Goal: Information Seeking & Learning: Learn about a topic

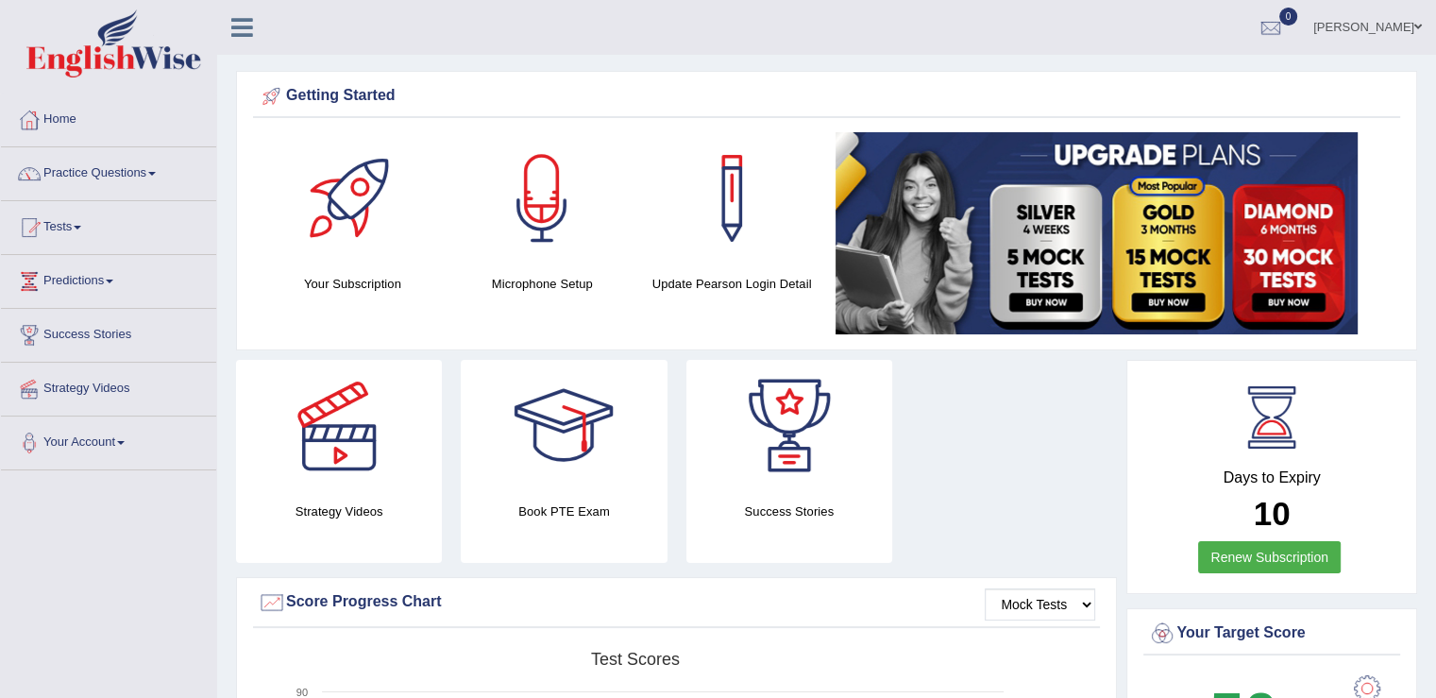
click at [154, 175] on link "Practice Questions" at bounding box center [108, 170] width 215 height 47
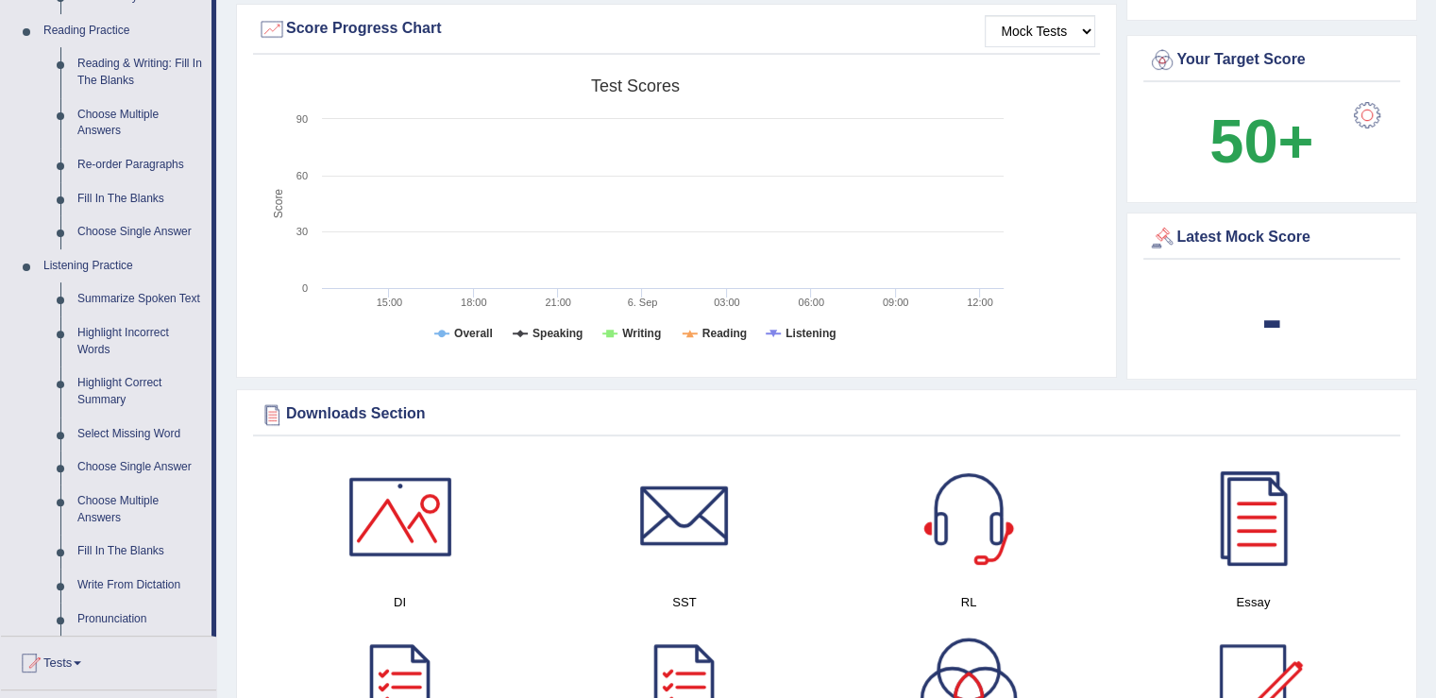
scroll to position [567, 0]
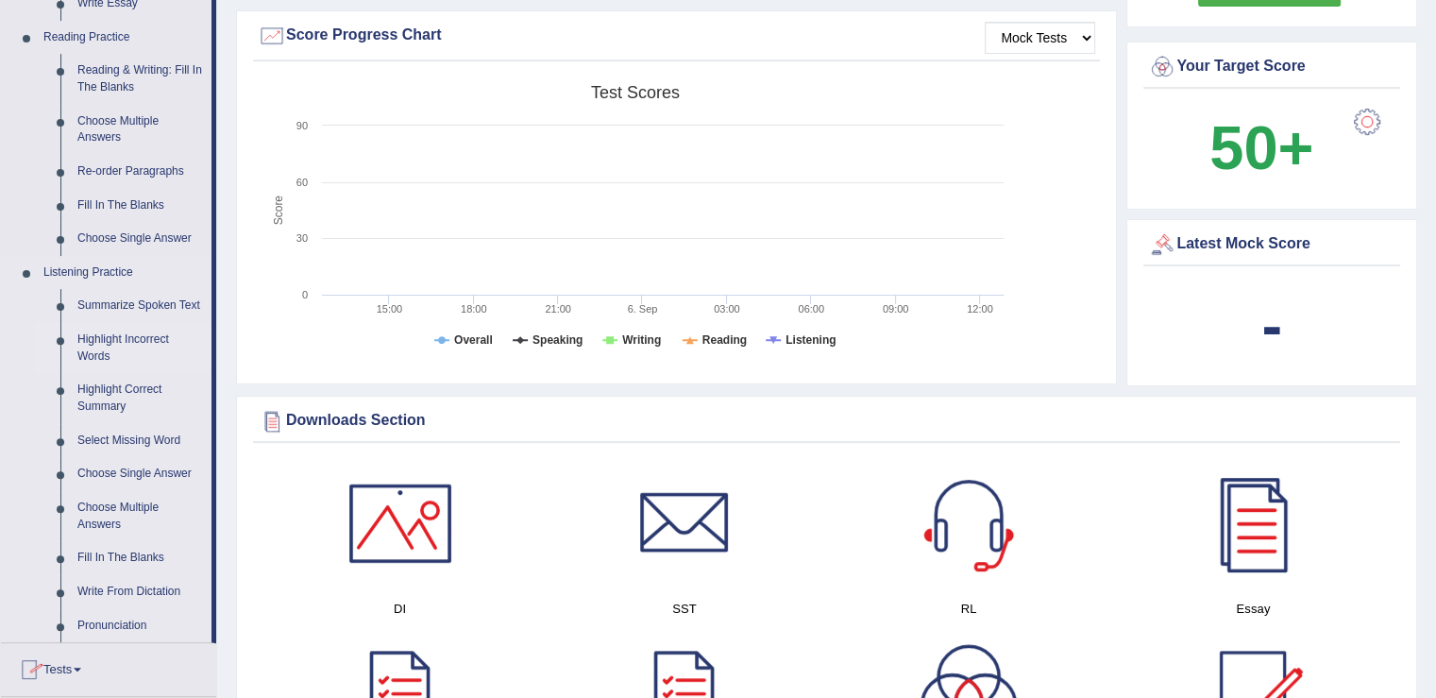
click at [91, 339] on link "Highlight Incorrect Words" at bounding box center [140, 348] width 143 height 50
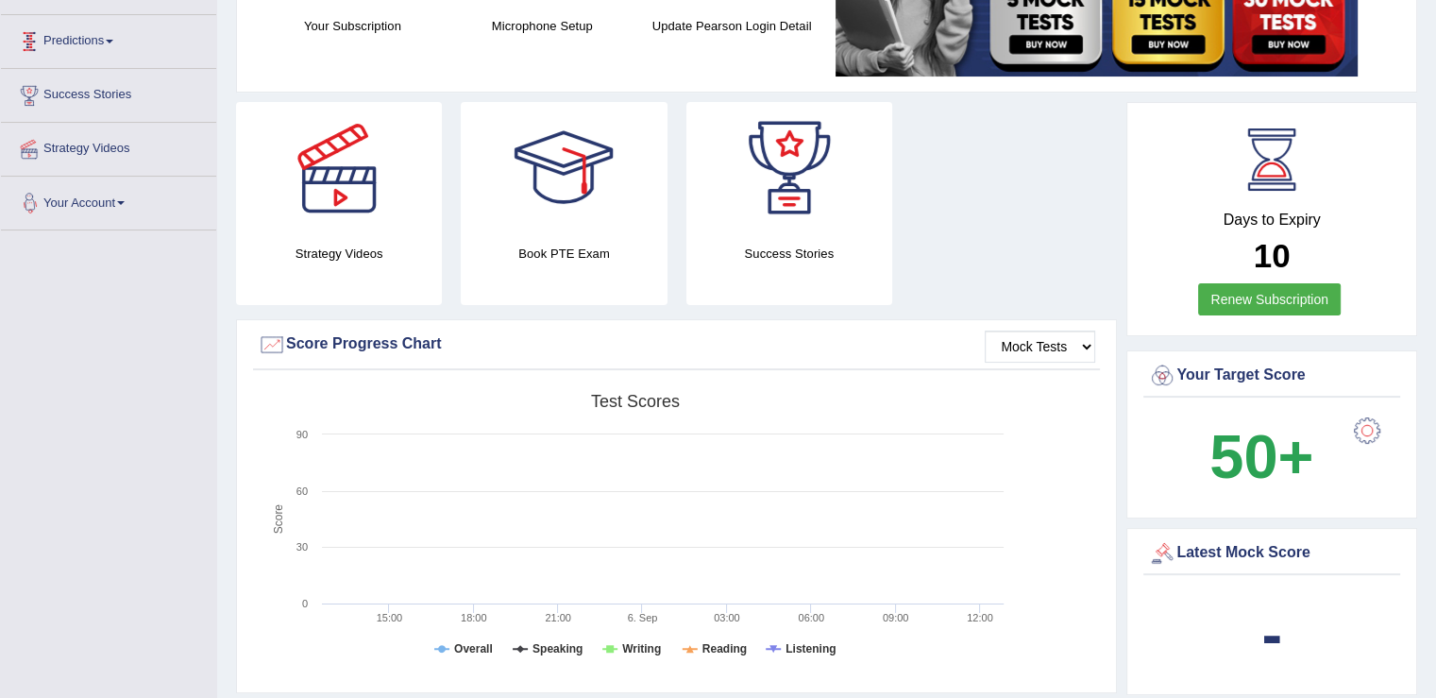
scroll to position [497, 0]
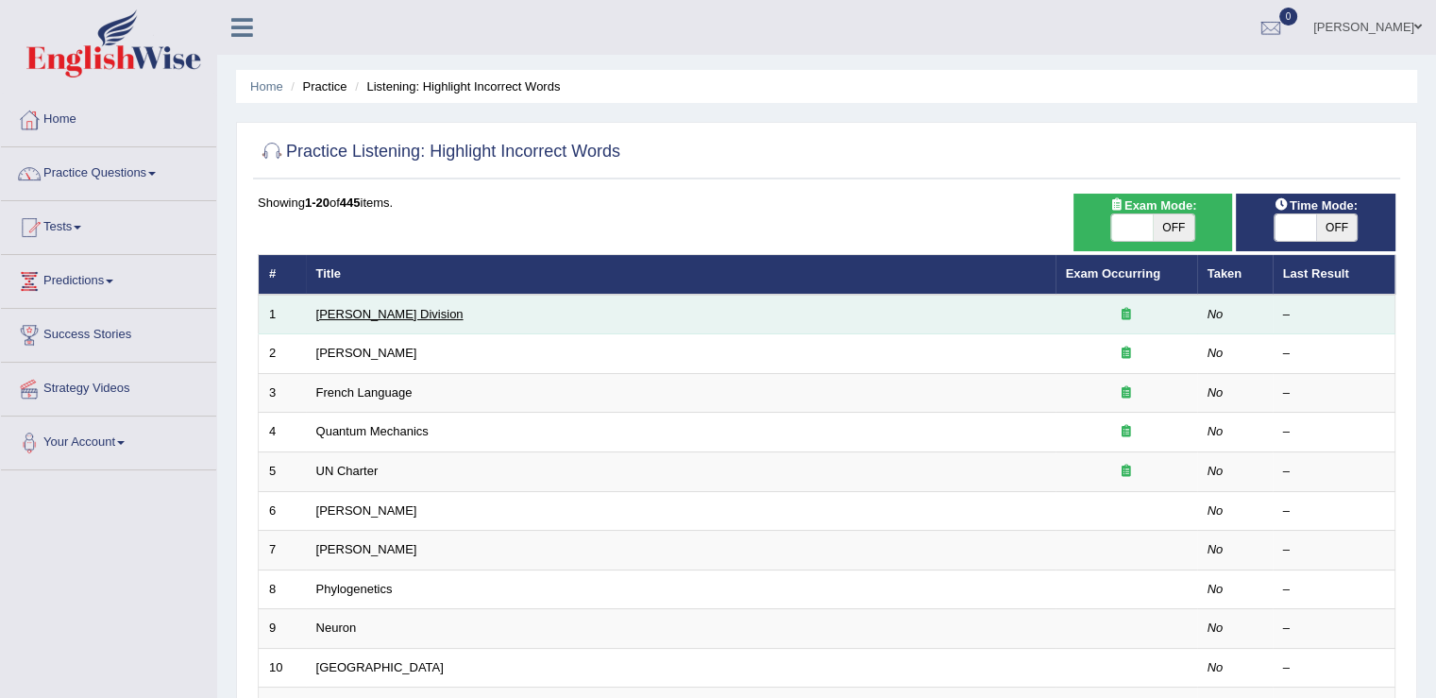
click at [347, 314] on link "Ward Division" at bounding box center [389, 314] width 147 height 14
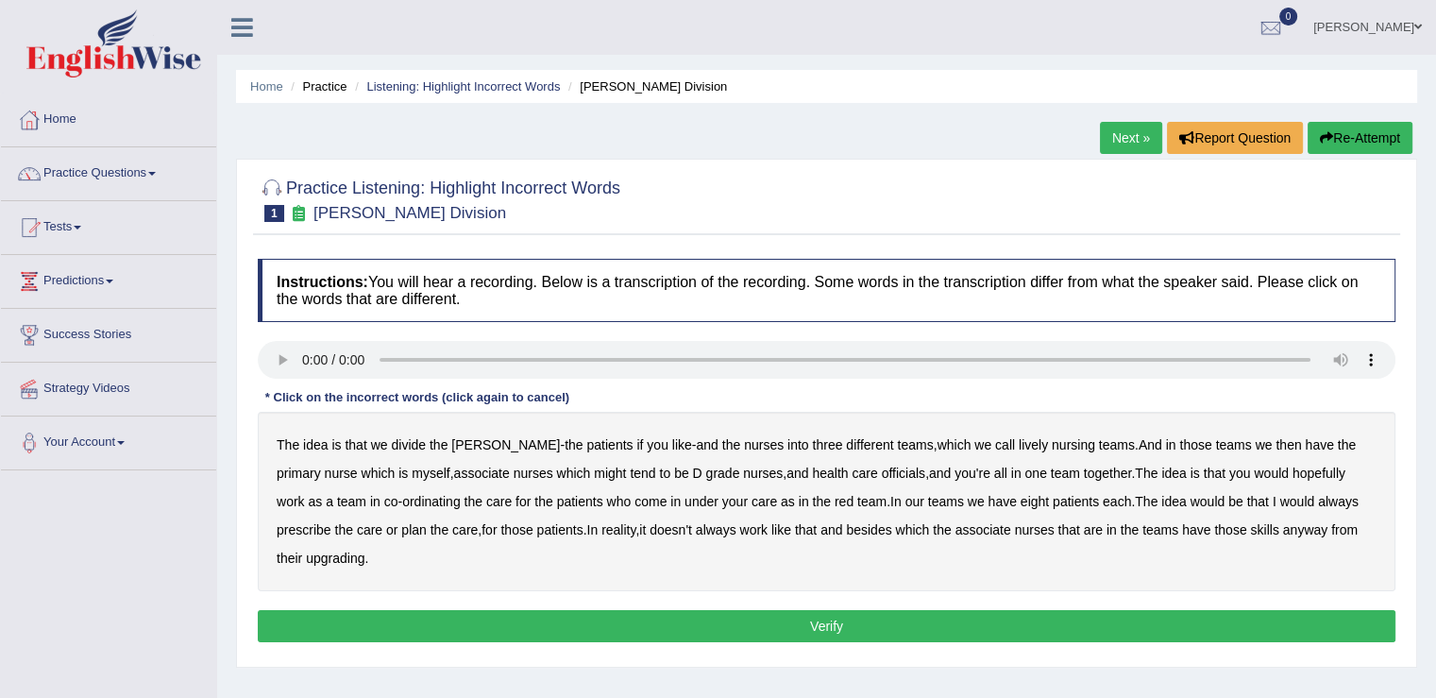
click at [882, 472] on b "officials" at bounding box center [903, 473] width 43 height 15
click at [1318, 500] on b "always" at bounding box center [1338, 501] width 41 height 15
click at [306, 558] on b "upgrading" at bounding box center [335, 558] width 59 height 15
click at [926, 623] on button "Verify" at bounding box center [827, 626] width 1138 height 32
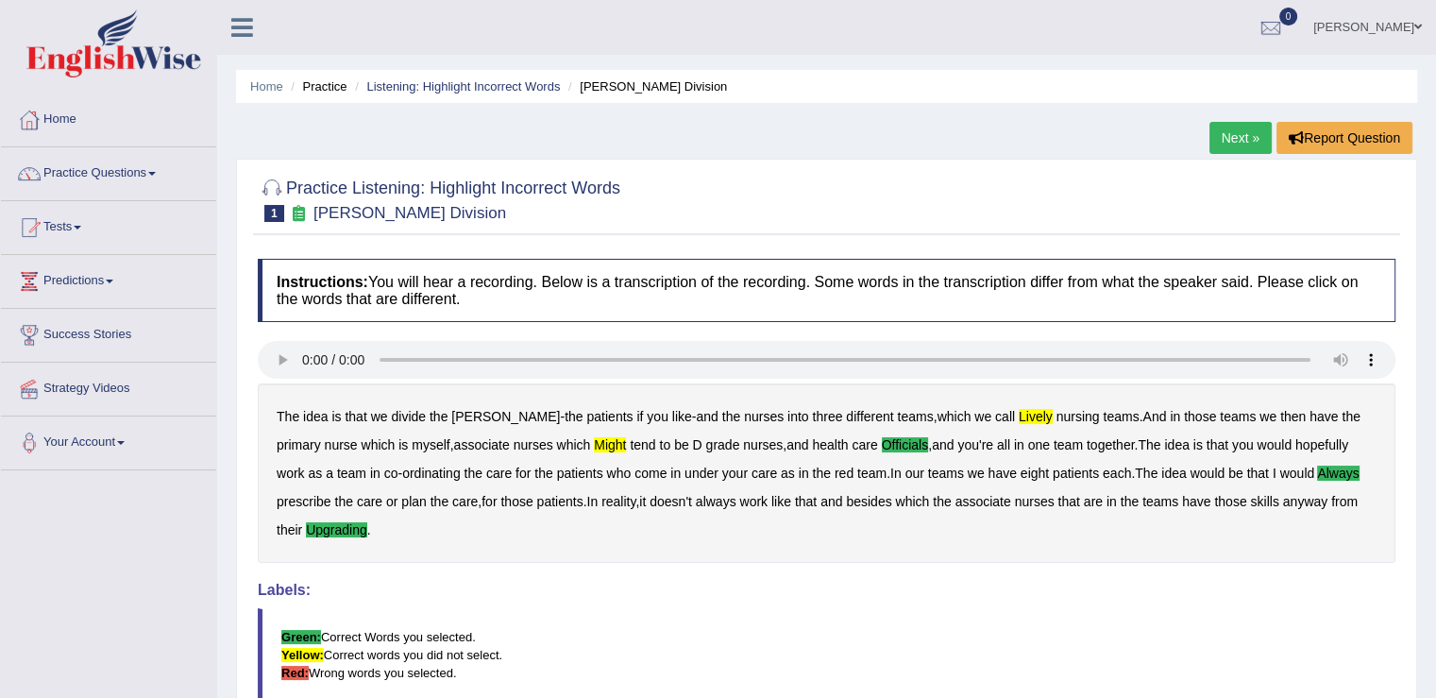
click at [1019, 416] on b "lively" at bounding box center [1036, 416] width 34 height 15
click at [1233, 132] on link "Next »" at bounding box center [1241, 138] width 62 height 32
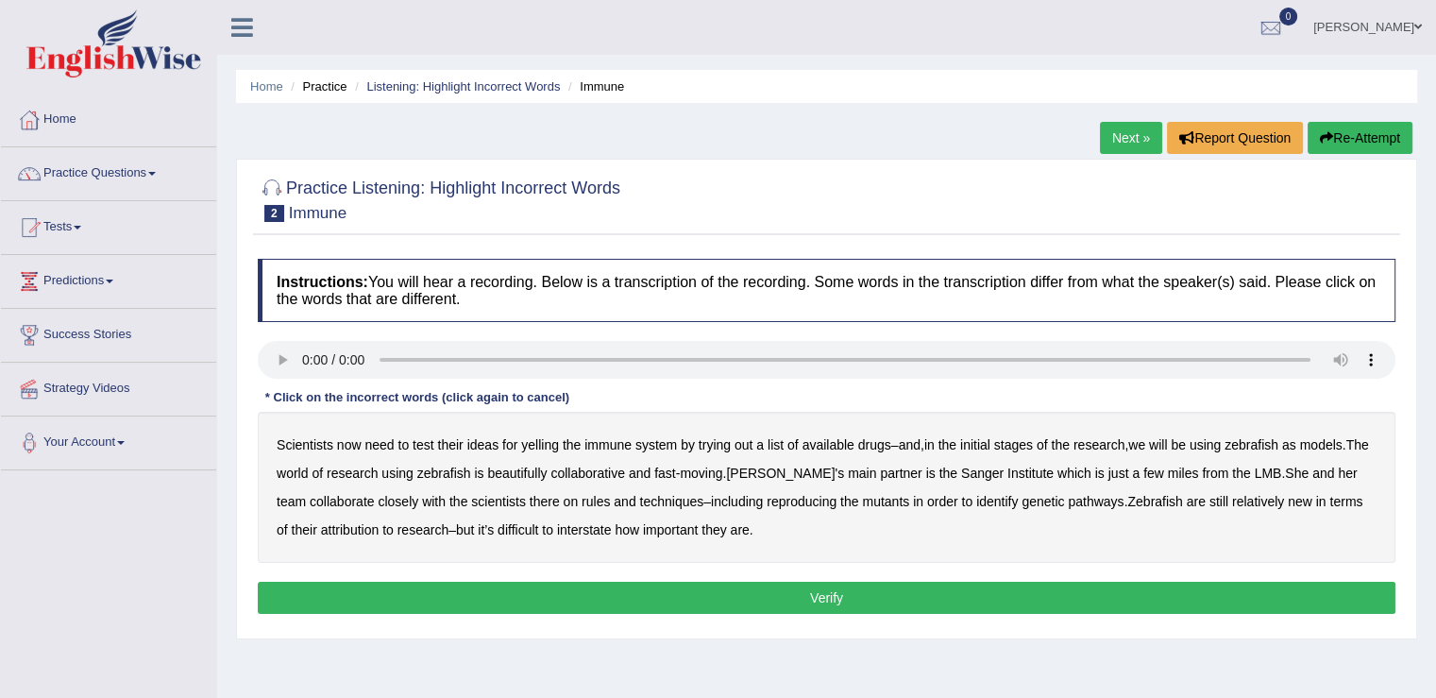
click at [540, 445] on b "yelling" at bounding box center [540, 444] width 38 height 15
click at [547, 473] on b "beautifully" at bounding box center [516, 473] width 59 height 15
click at [595, 502] on b "rules" at bounding box center [596, 501] width 28 height 15
click at [345, 531] on b "attribution" at bounding box center [350, 529] width 58 height 15
click at [957, 584] on button "Verify" at bounding box center [827, 598] width 1138 height 32
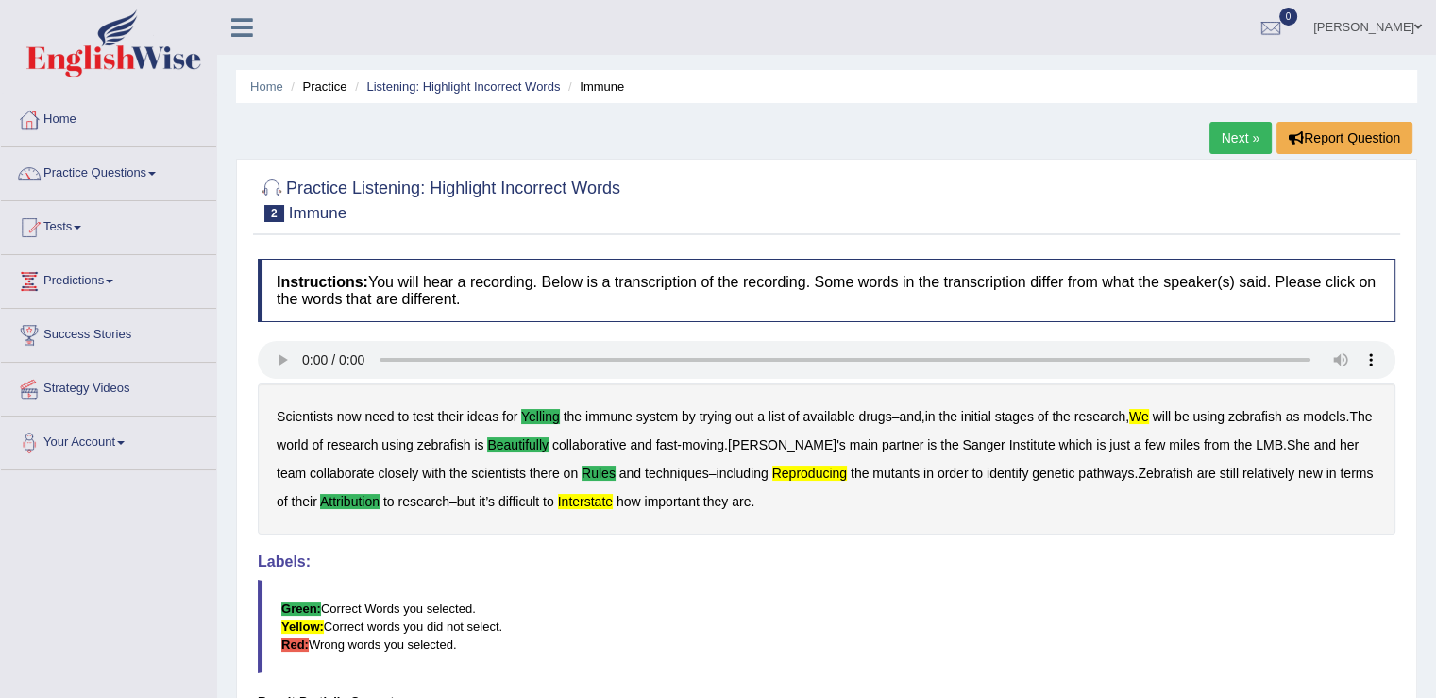
click at [1149, 416] on b "we" at bounding box center [1139, 416] width 20 height 15
click at [809, 472] on b "reproducing" at bounding box center [809, 473] width 75 height 15
click at [613, 500] on b "interstate" at bounding box center [585, 501] width 55 height 15
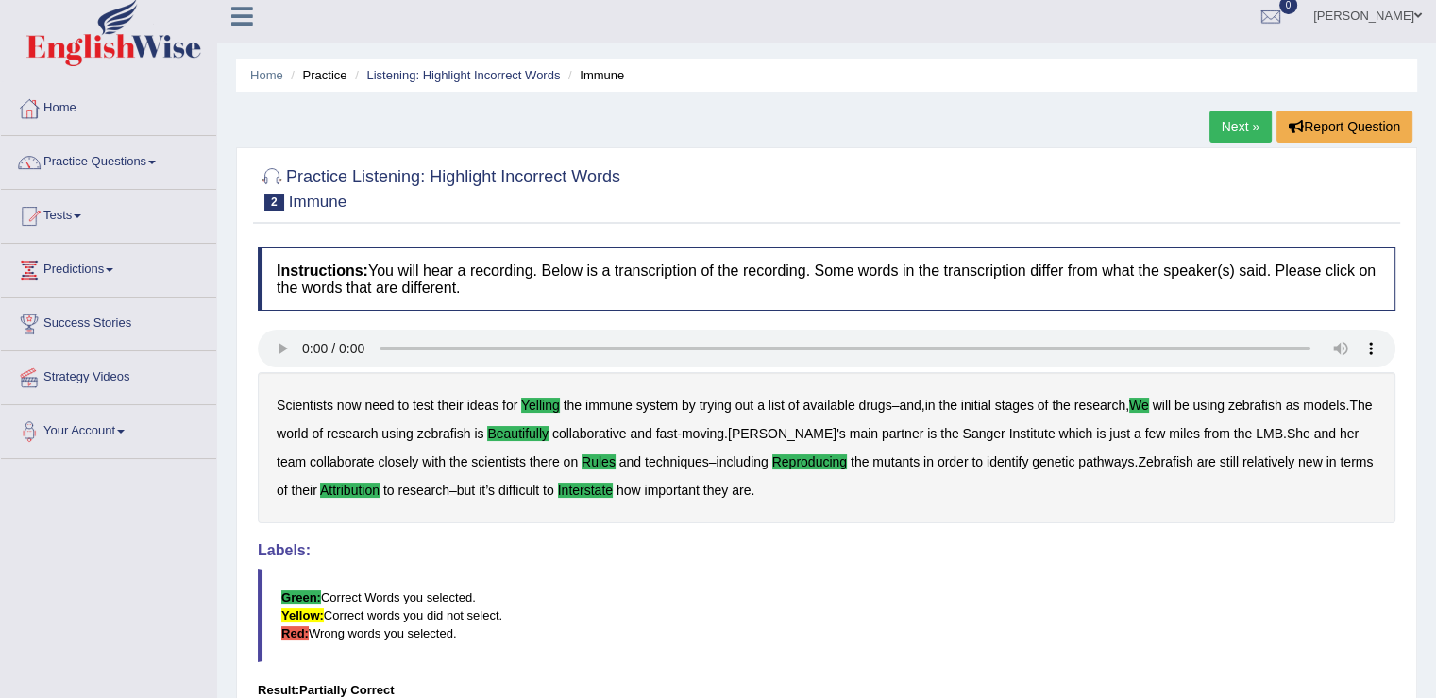
scroll to position [10, 0]
click at [1226, 124] on link "Next »" at bounding box center [1241, 127] width 62 height 32
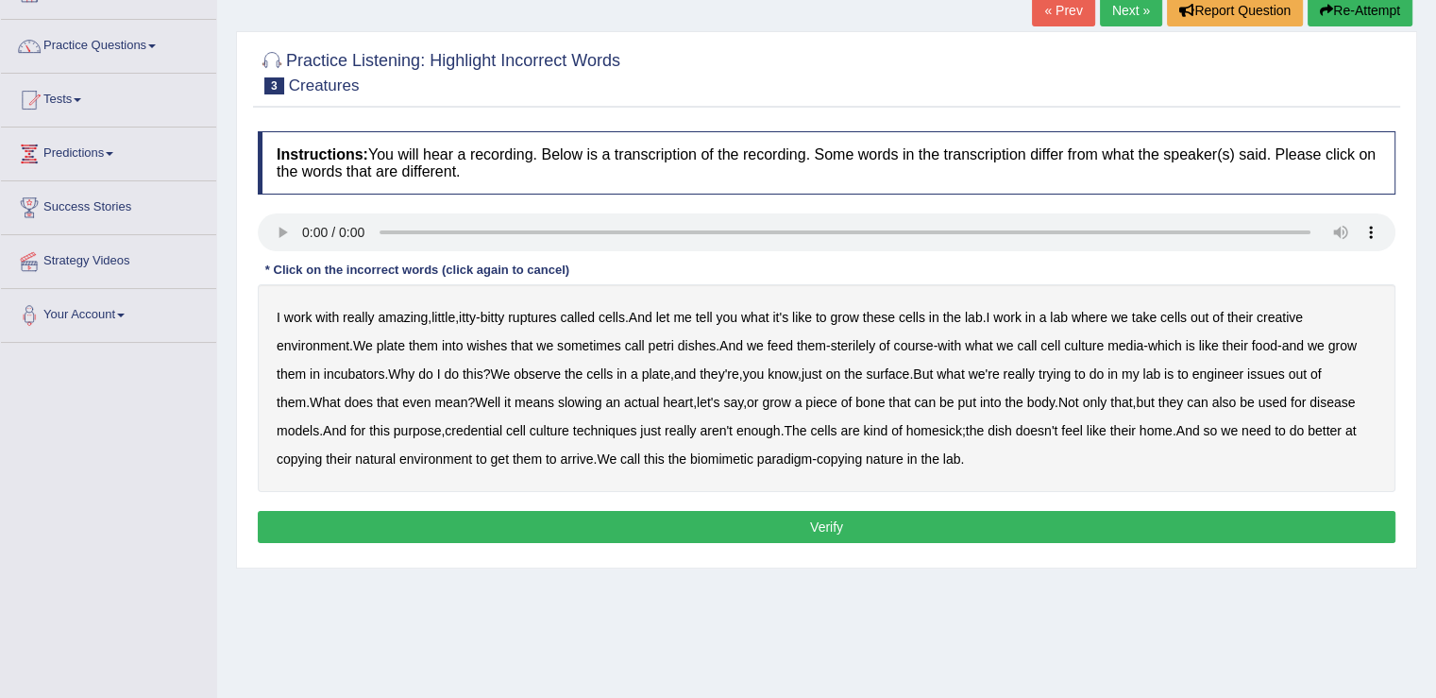
scroll to position [94, 0]
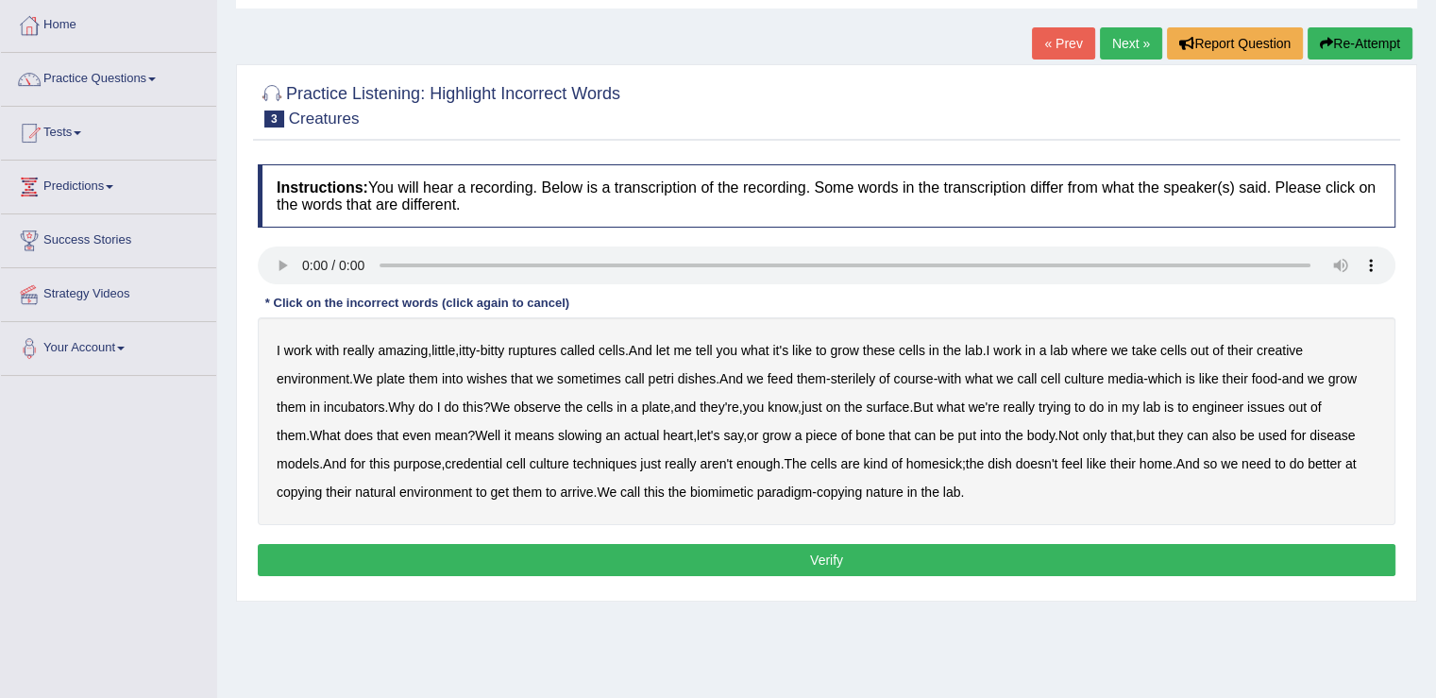
click at [1303, 343] on b "creative" at bounding box center [1280, 350] width 46 height 15
click at [501, 377] on b "wishes" at bounding box center [486, 378] width 41 height 15
click at [1285, 399] on b "issues" at bounding box center [1266, 406] width 38 height 15
click at [585, 433] on b "slowing" at bounding box center [580, 435] width 44 height 15
click at [593, 487] on b "arrive" at bounding box center [576, 491] width 33 height 15
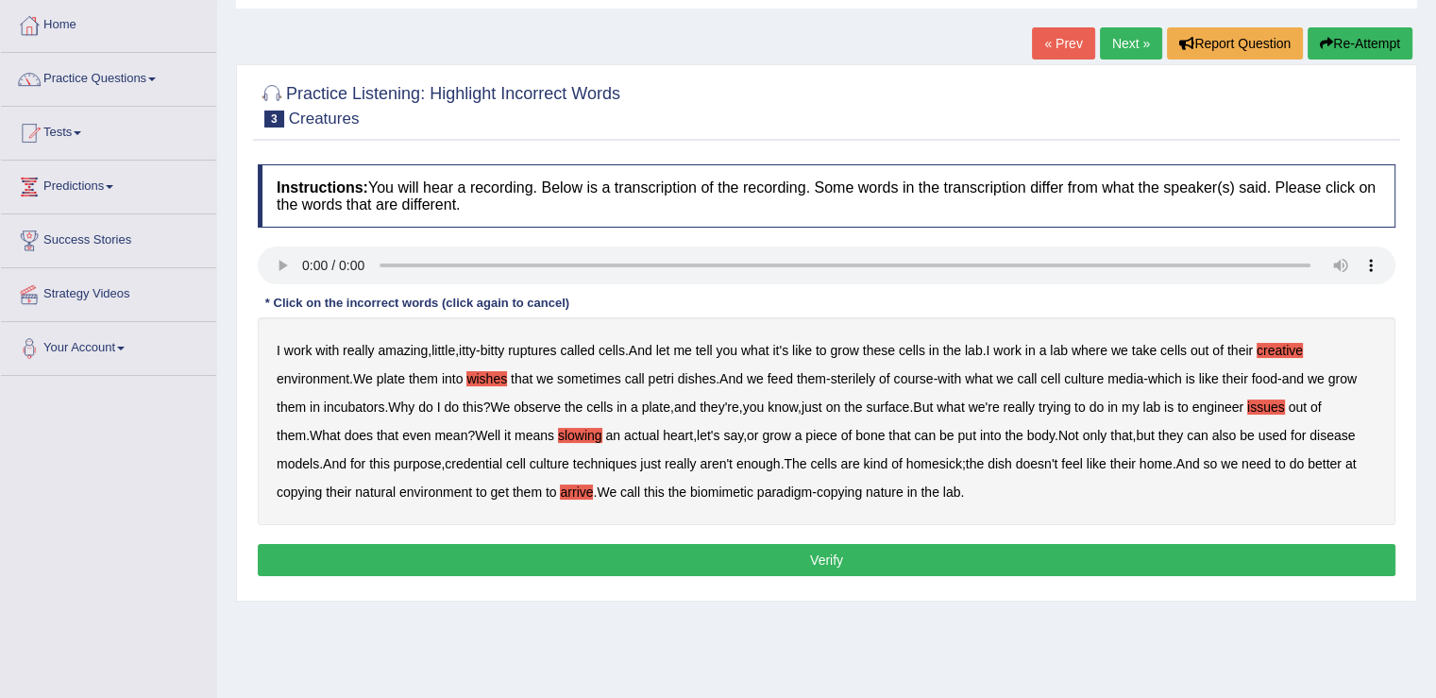
click at [791, 551] on button "Verify" at bounding box center [827, 560] width 1138 height 32
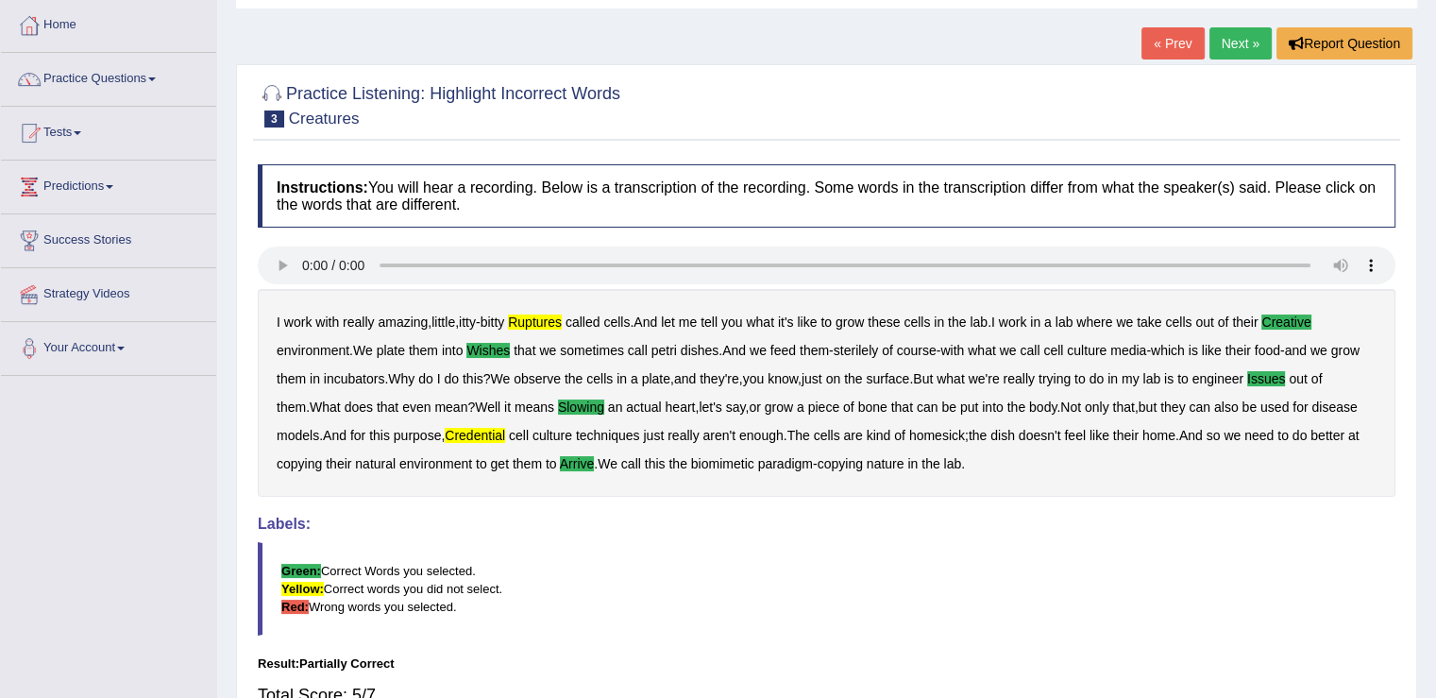
click at [534, 321] on b "ruptures" at bounding box center [535, 321] width 54 height 15
click at [505, 437] on b "credential" at bounding box center [475, 435] width 60 height 15
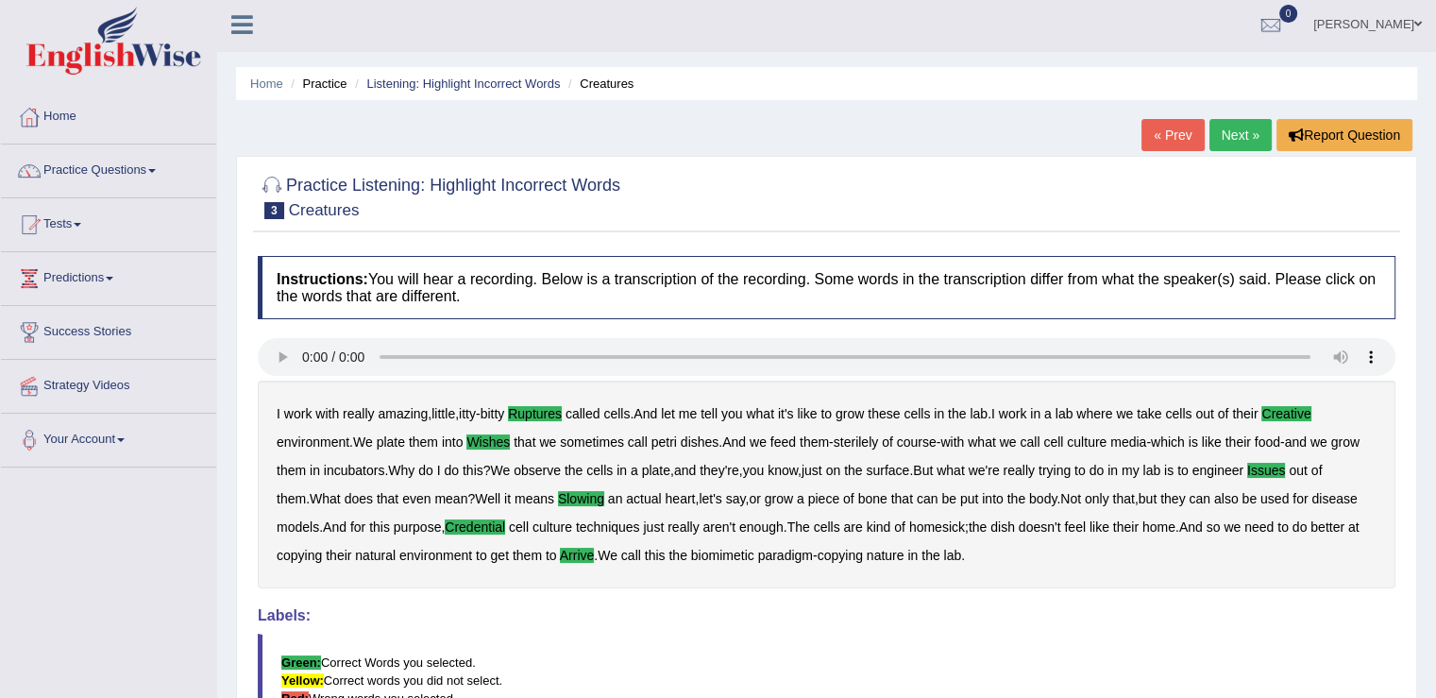
scroll to position [0, 0]
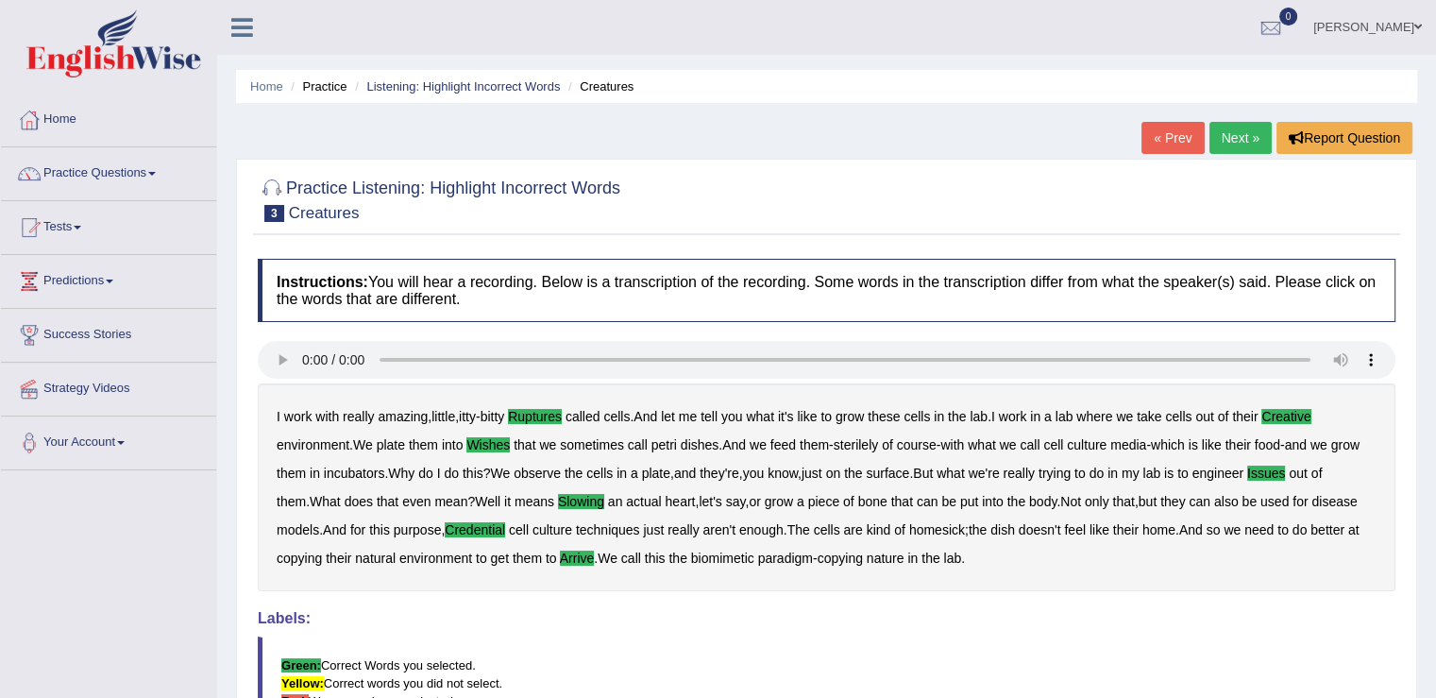
click at [1246, 133] on link "Next »" at bounding box center [1241, 138] width 62 height 32
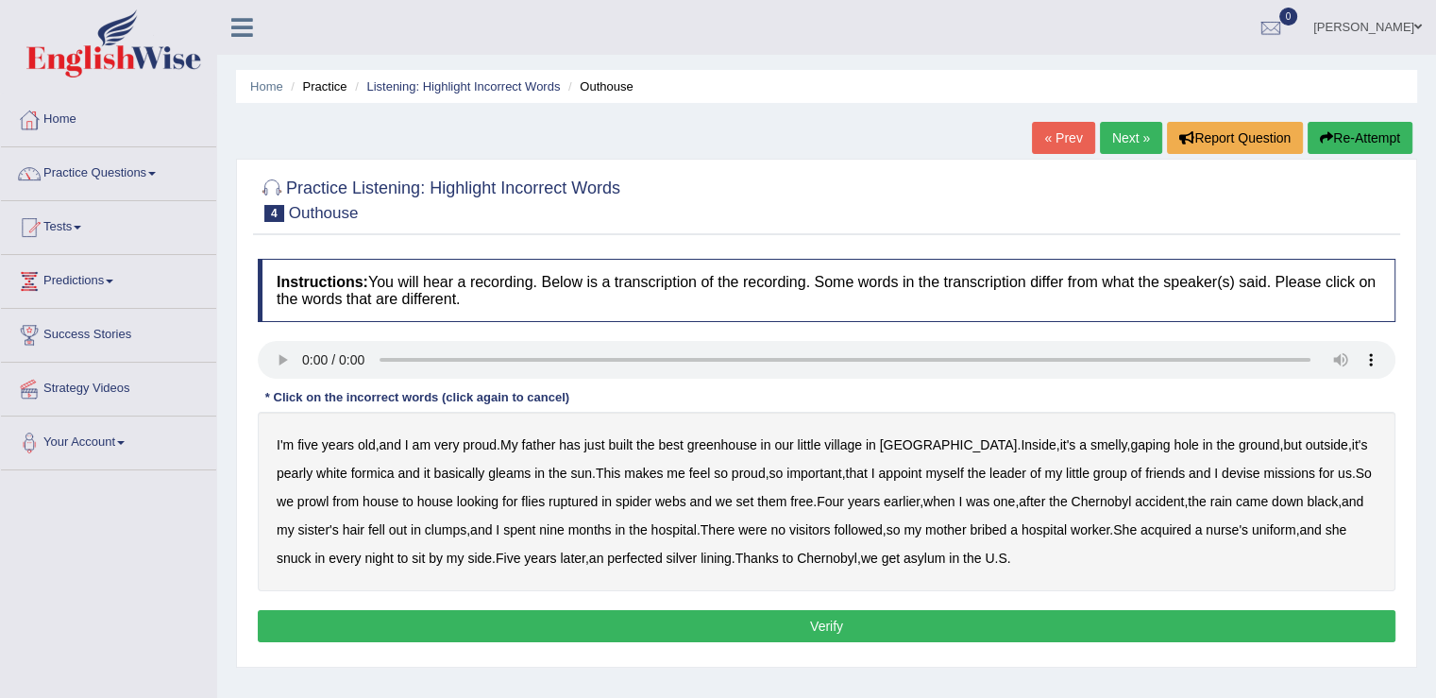
click at [737, 444] on b "greenhouse" at bounding box center [722, 444] width 70 height 15
click at [434, 471] on b "basically" at bounding box center [459, 473] width 51 height 15
click at [835, 618] on button "Verify" at bounding box center [827, 626] width 1138 height 32
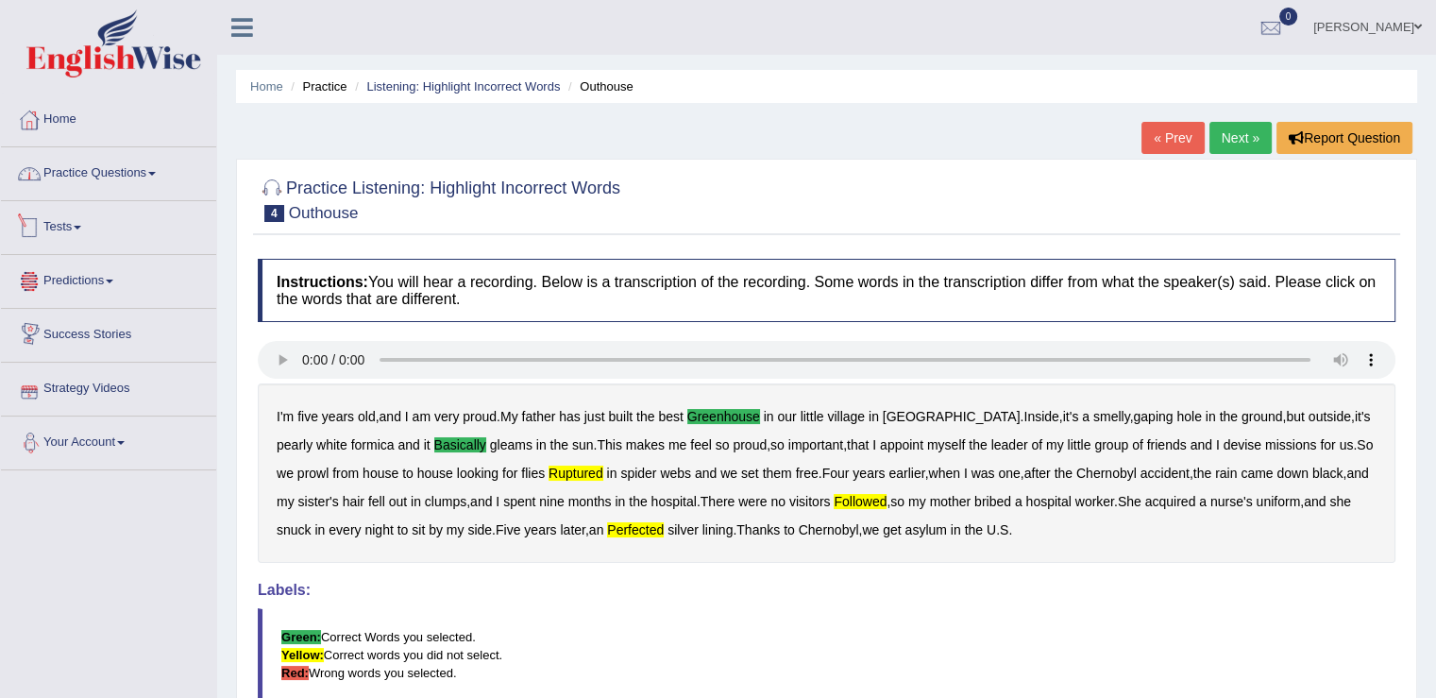
click at [143, 180] on link "Practice Questions" at bounding box center [108, 170] width 215 height 47
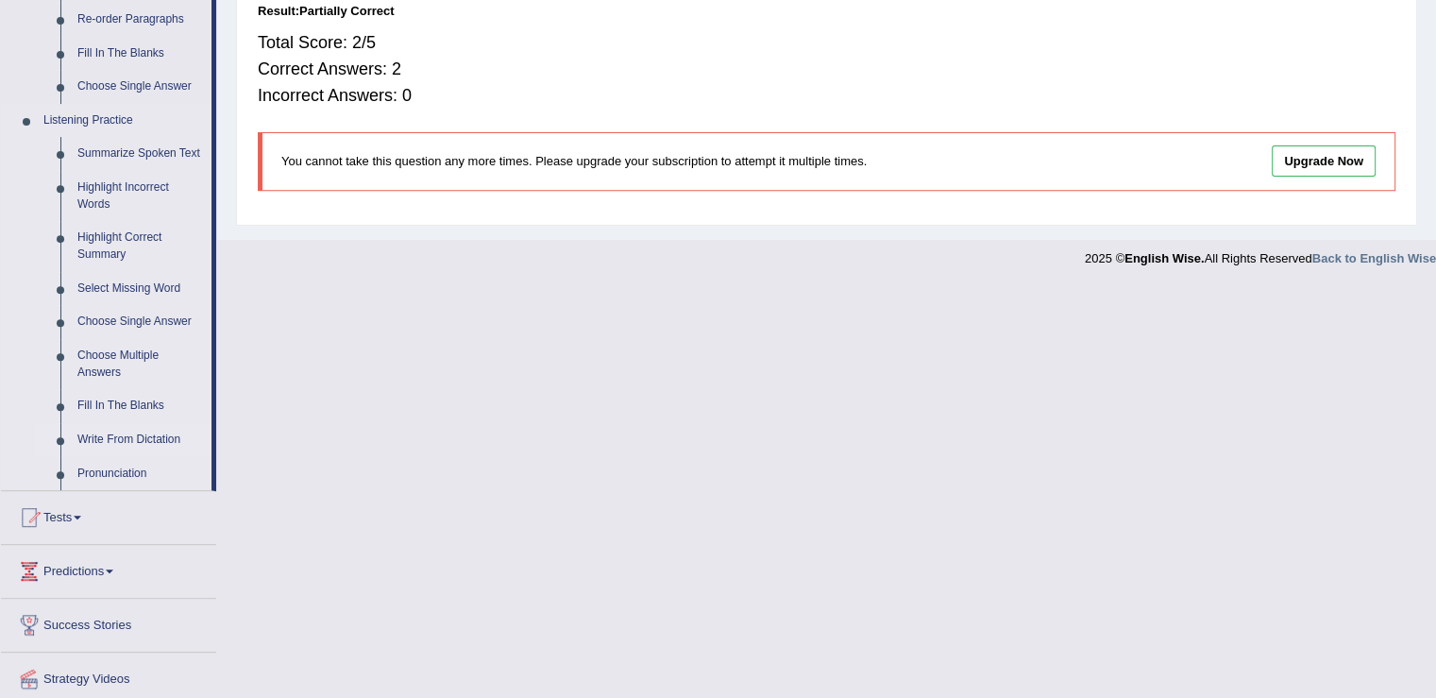
scroll to position [686, 0]
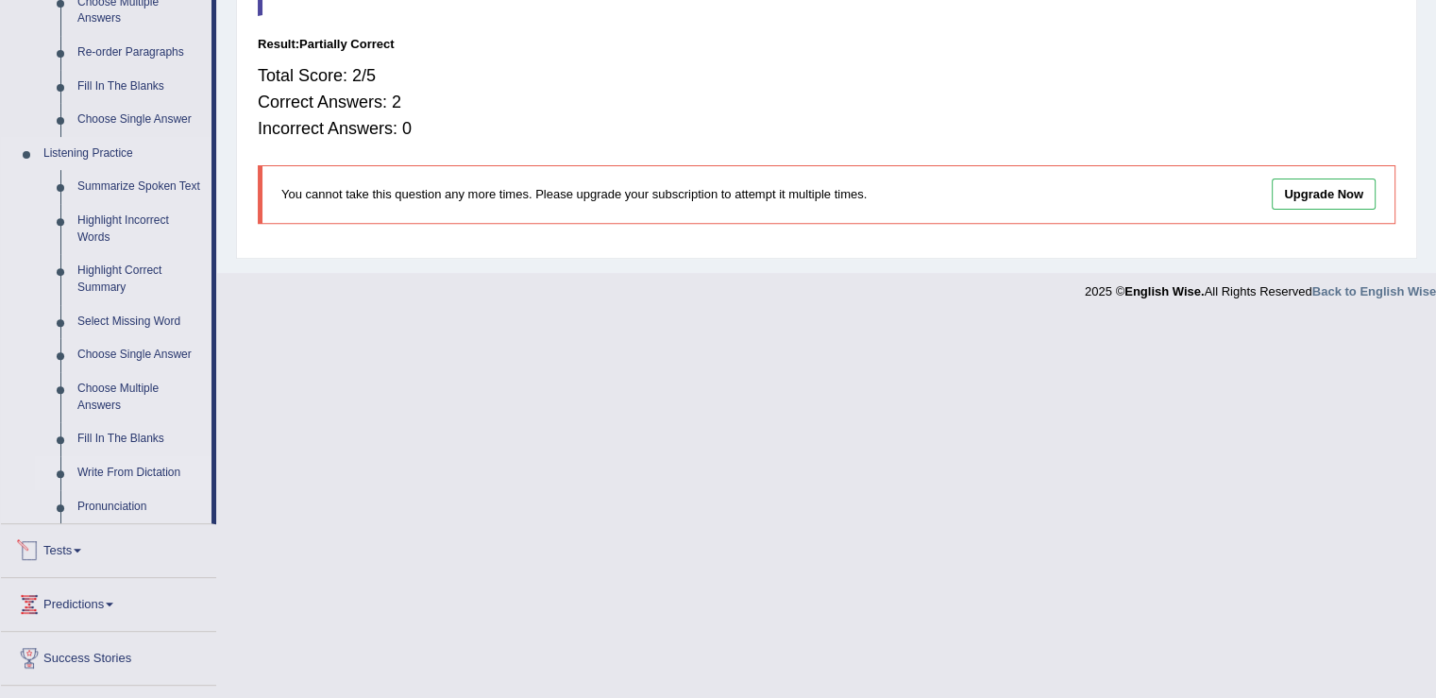
click at [121, 472] on link "Write From Dictation" at bounding box center [140, 473] width 143 height 34
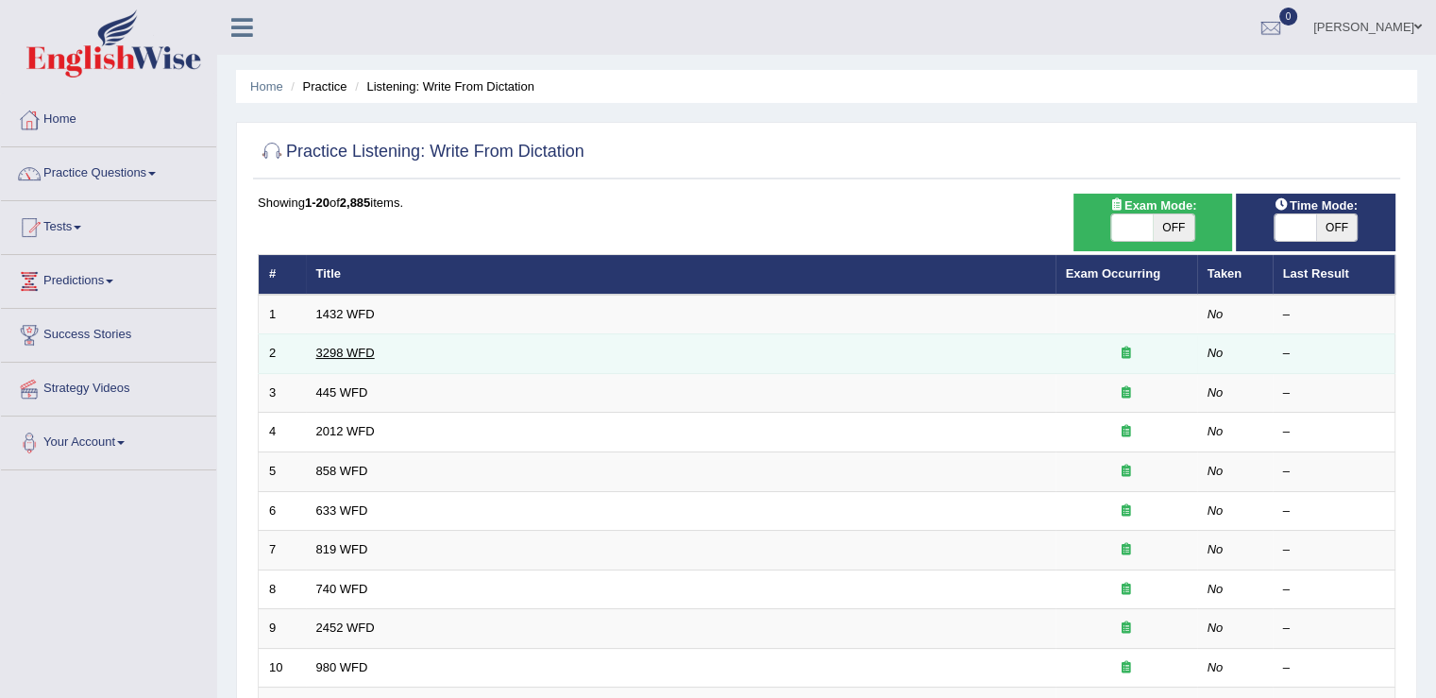
click at [346, 354] on link "3298 WFD" at bounding box center [345, 353] width 59 height 14
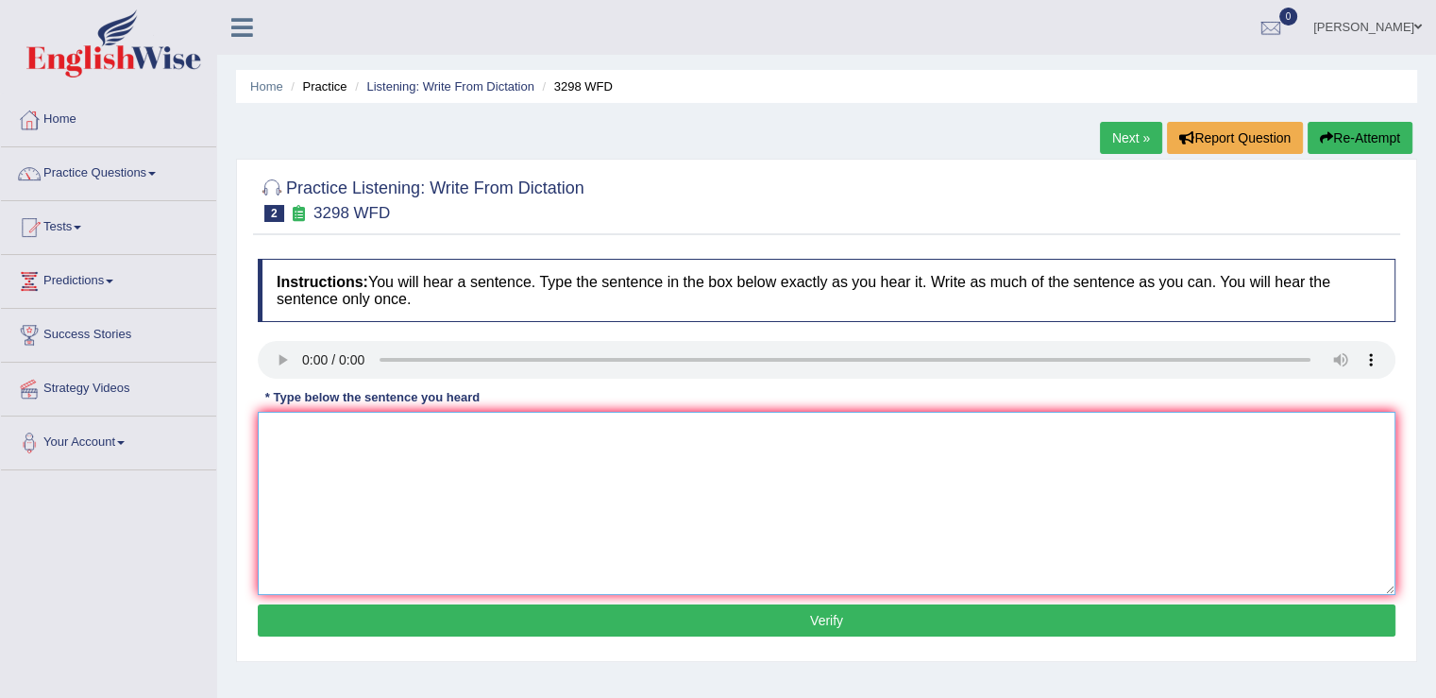
click at [353, 433] on textarea at bounding box center [827, 503] width 1138 height 183
click at [316, 434] on textarea at bounding box center [827, 503] width 1138 height 183
type textarea "a"
type textarea "Animal behavior"
drag, startPoint x: 374, startPoint y: 432, endPoint x: 0, endPoint y: 427, distance: 374.0
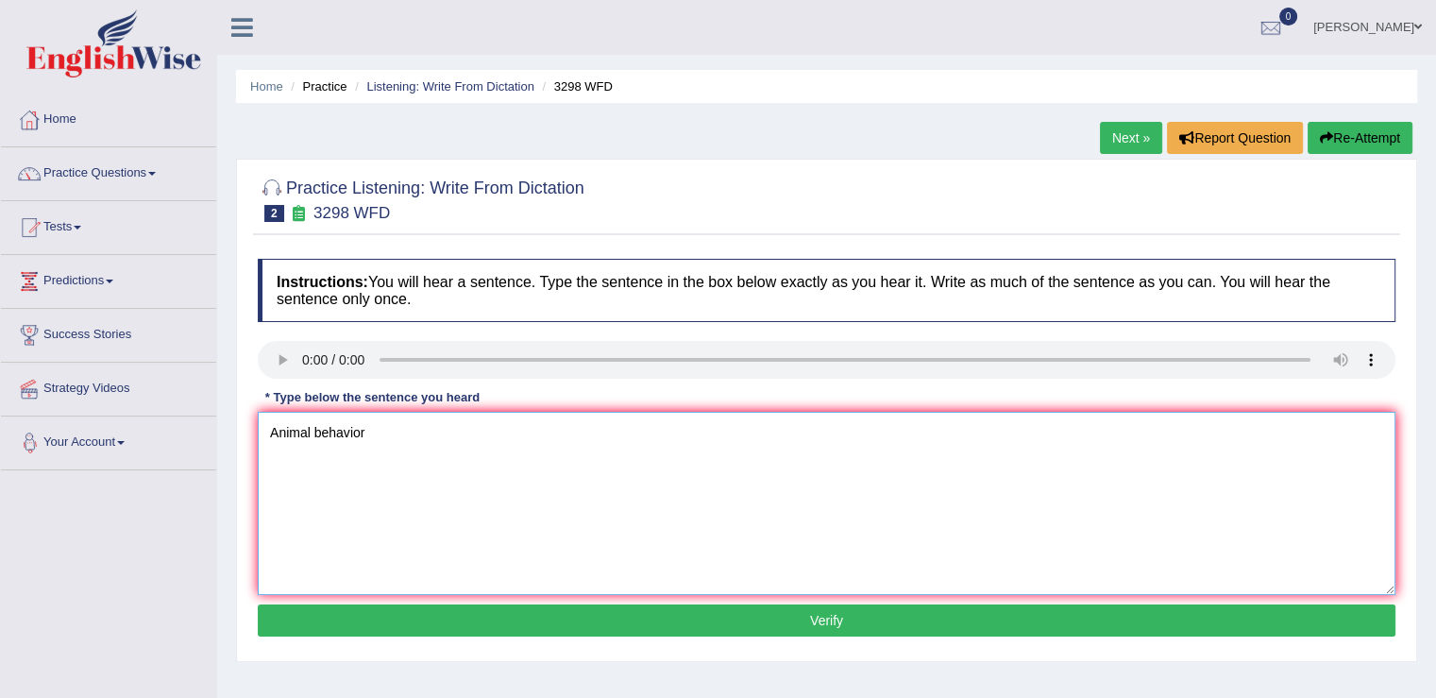
click at [0, 427] on div "Toggle navigation Home Practice Questions Speaking Practice Read Aloud Repeat S…" at bounding box center [718, 491] width 1436 height 982
click at [1102, 119] on div "Home Practice Listening: Write From Dictation 3298 WFD Next » Report Question R…" at bounding box center [826, 472] width 1219 height 944
click at [1112, 132] on link "Next »" at bounding box center [1131, 138] width 62 height 32
click at [346, 449] on textarea at bounding box center [827, 503] width 1138 height 183
type textarea "The author early works"
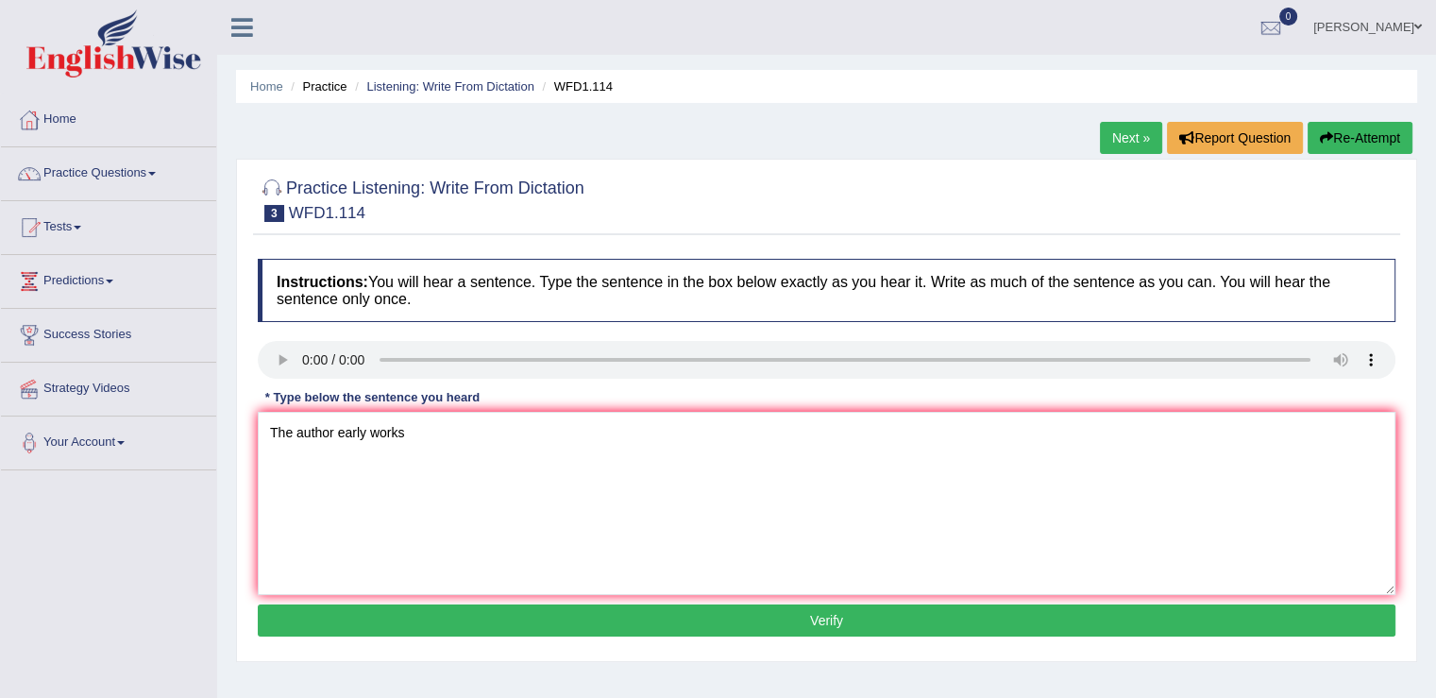
click at [864, 613] on button "Verify" at bounding box center [827, 620] width 1138 height 32
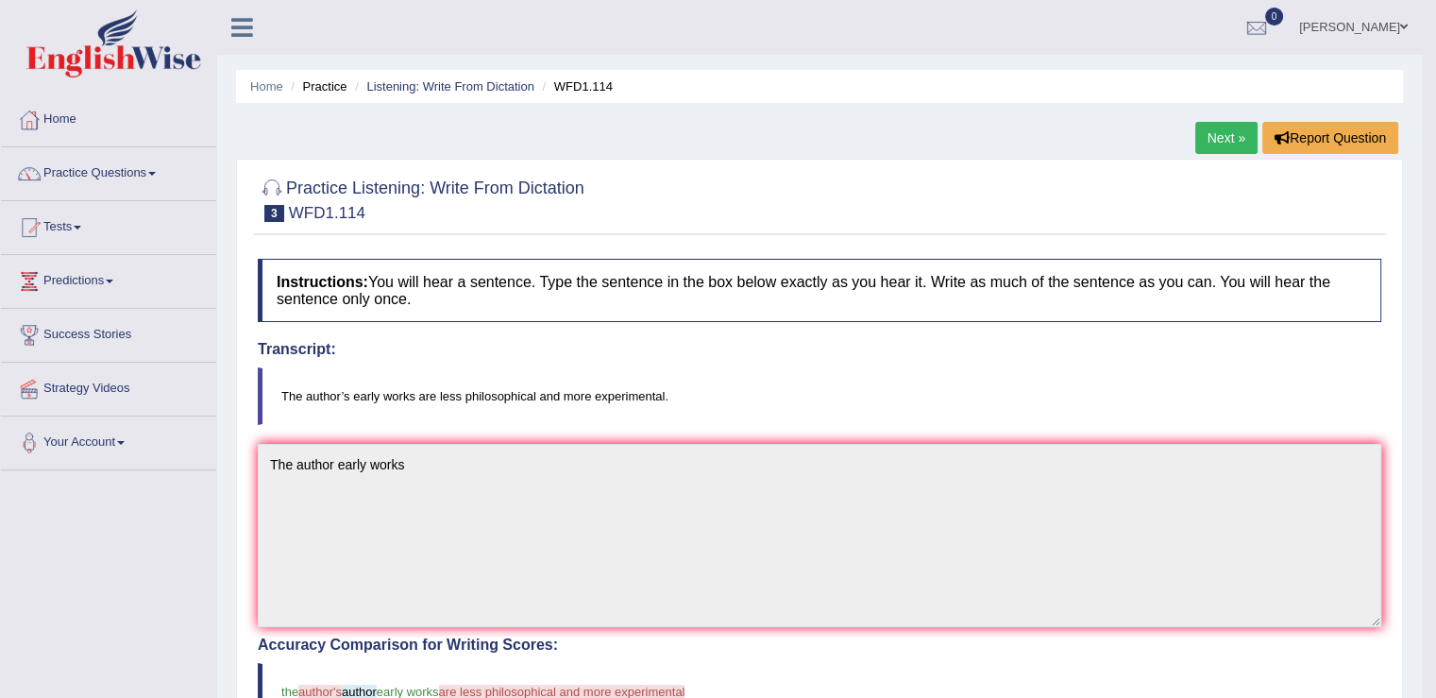
click at [1355, 22] on link "[PERSON_NAME]" at bounding box center [1353, 24] width 137 height 49
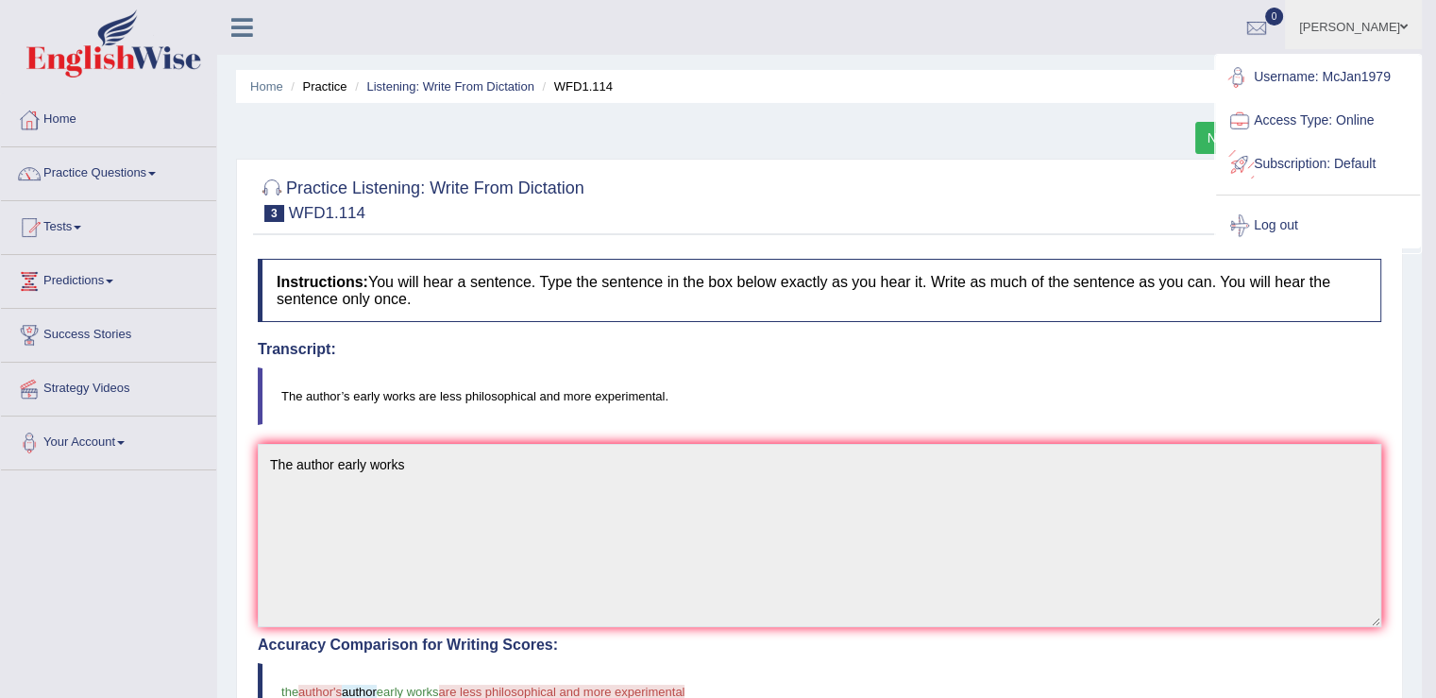
click at [1129, 121] on div "Home Practice Listening: Write From Dictation WFD1.114 Next » Report Question P…" at bounding box center [819, 626] width 1205 height 1252
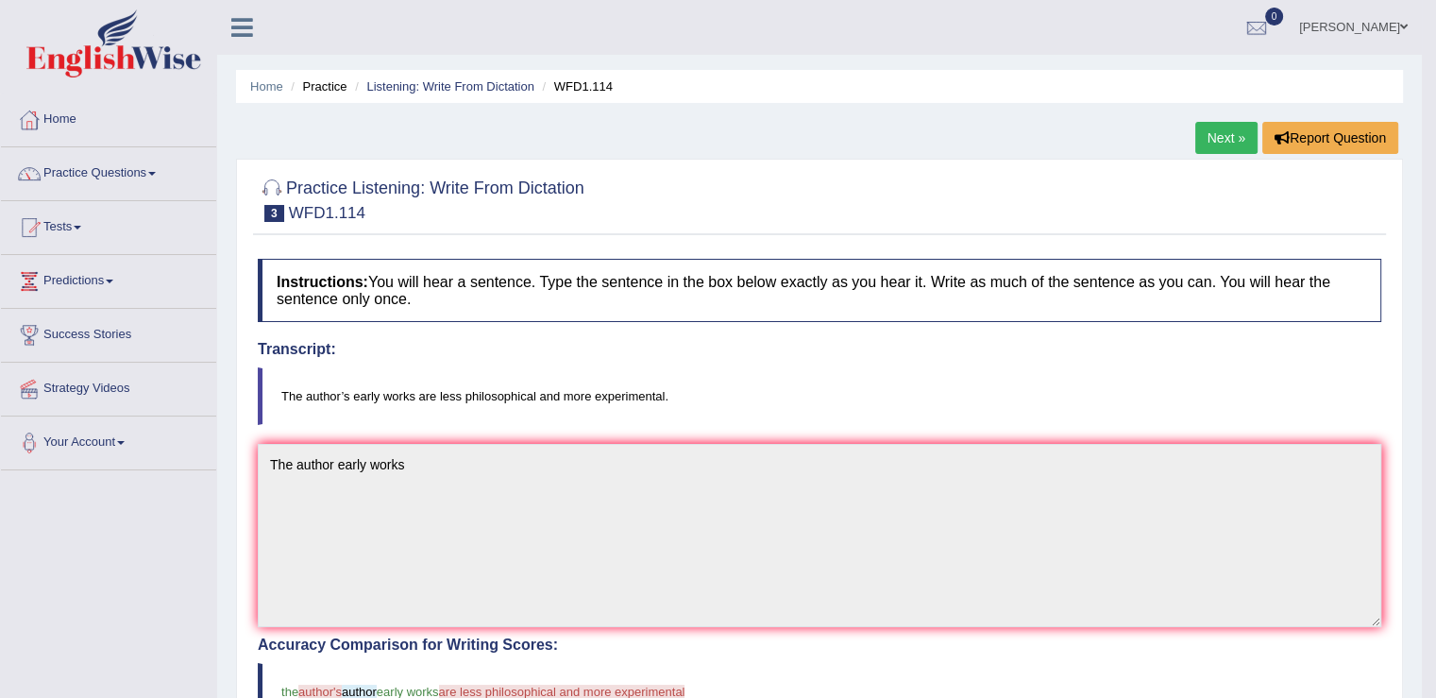
click at [1231, 137] on link "Next »" at bounding box center [1226, 138] width 62 height 32
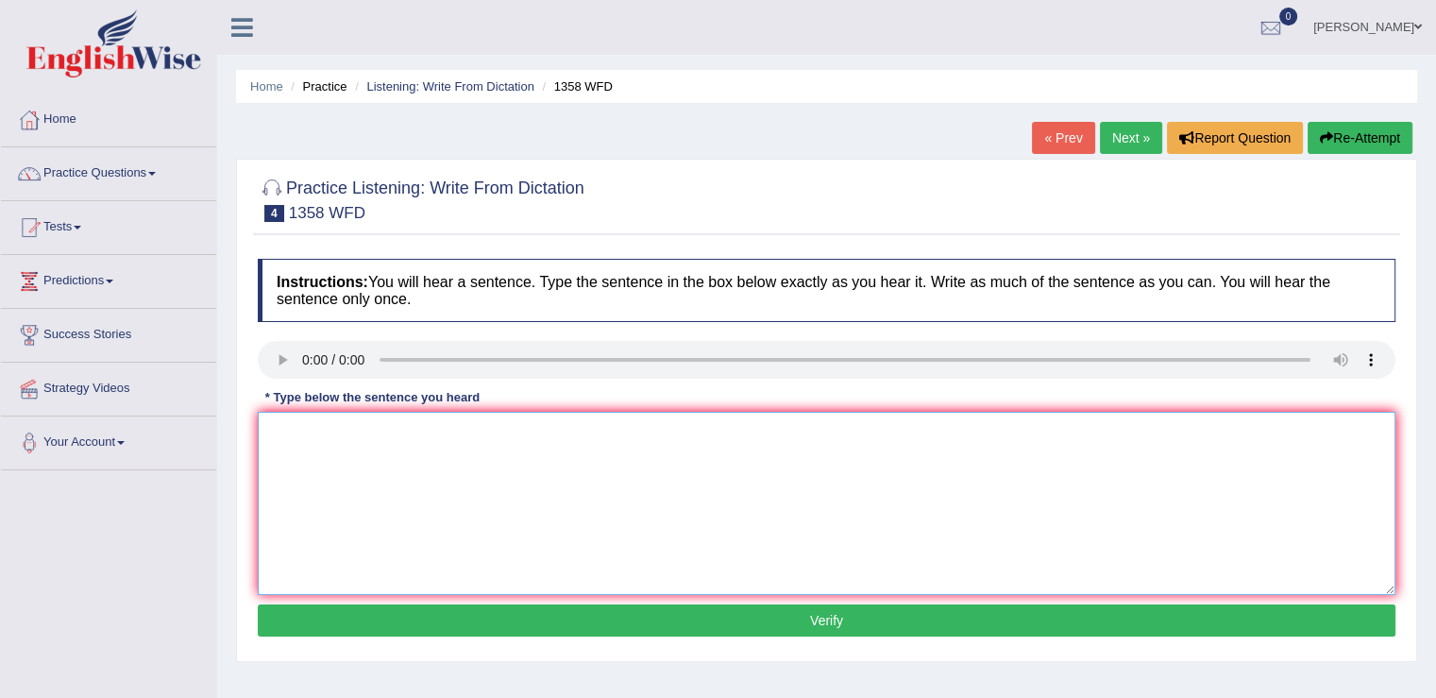
click at [415, 429] on textarea at bounding box center [827, 503] width 1138 height 183
click at [417, 432] on textarea "Communication skills are very important recently" at bounding box center [827, 503] width 1138 height 183
click at [609, 435] on textarea "Communication skills are become very important recently" at bounding box center [827, 503] width 1138 height 183
type textarea "Communication skills are become very important in recent years."
click at [770, 619] on button "Verify" at bounding box center [827, 620] width 1138 height 32
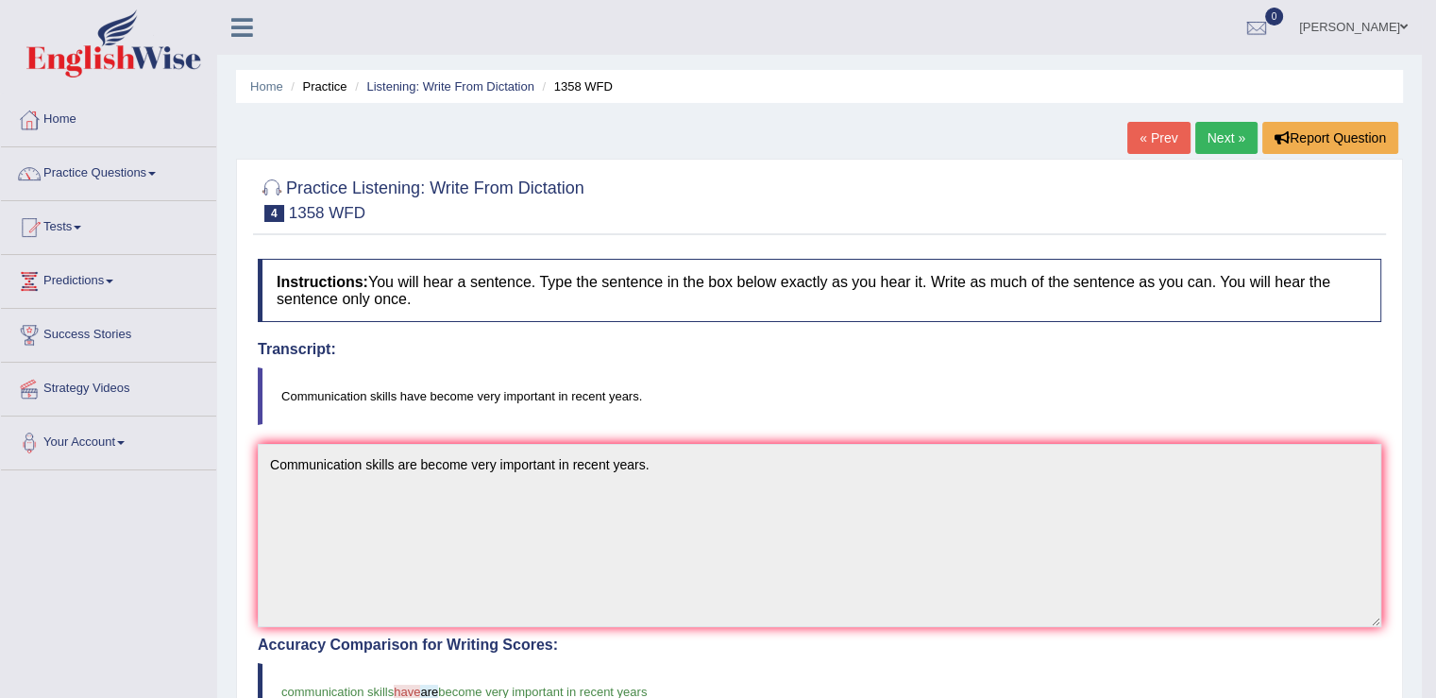
click at [1214, 135] on link "Next »" at bounding box center [1226, 138] width 62 height 32
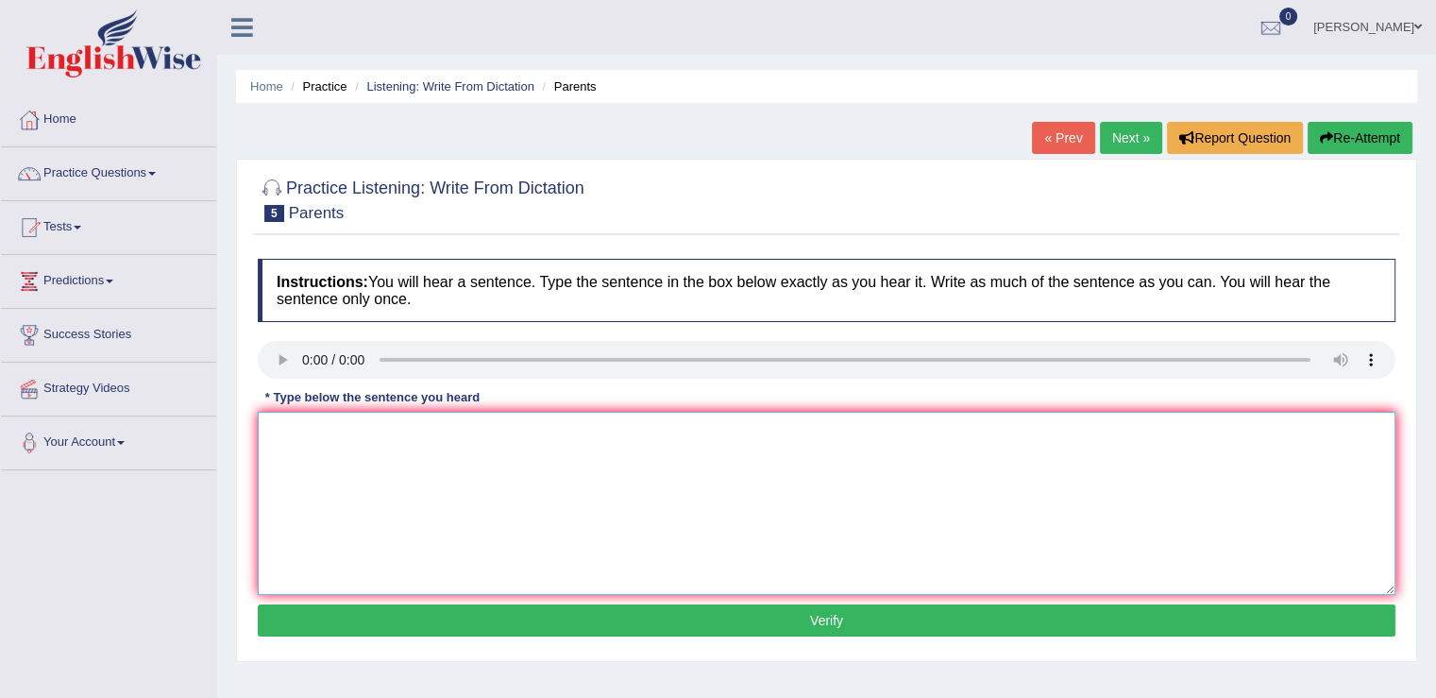
click at [494, 449] on textarea at bounding box center [827, 503] width 1138 height 183
click at [315, 430] on textarea "Parents are involve in the education of their children." at bounding box center [827, 503] width 1138 height 183
type textarea "Parents [DATE] are involve in the education of their children."
click at [875, 617] on button "Verify" at bounding box center [827, 620] width 1138 height 32
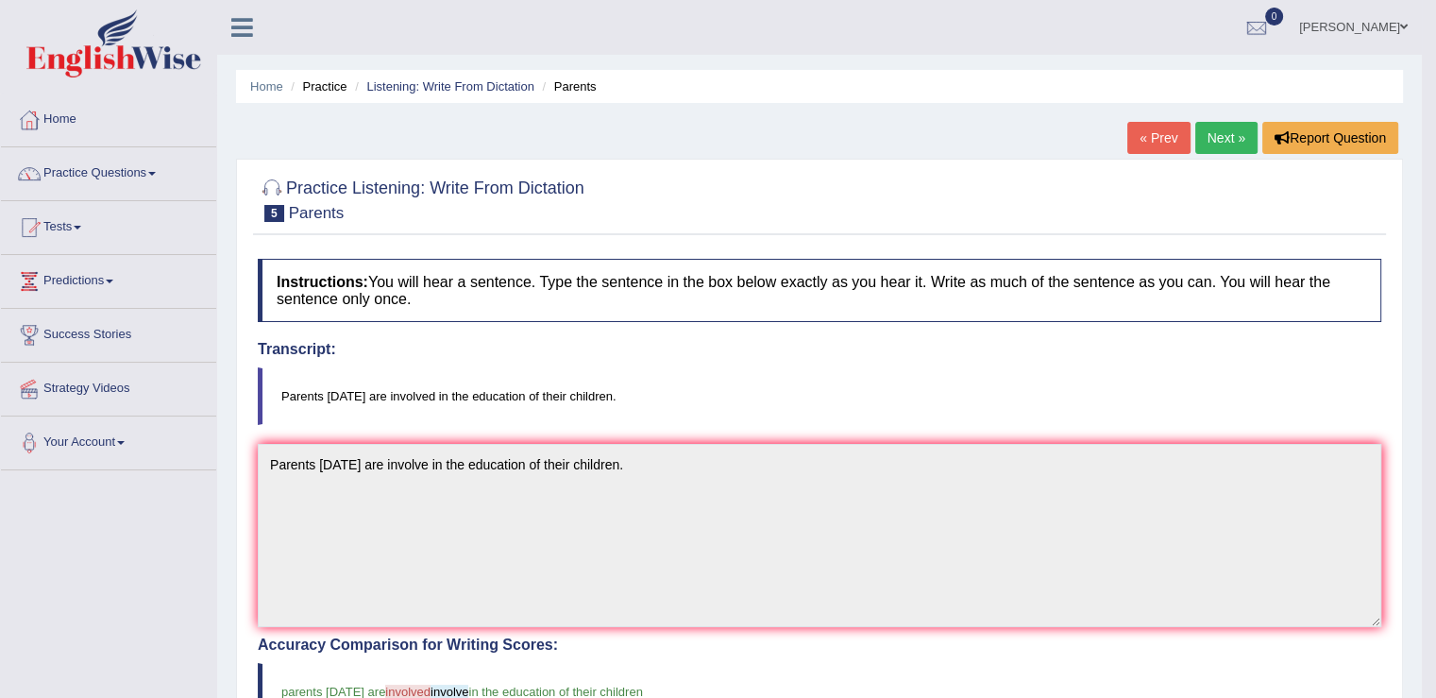
click at [1168, 150] on link "« Prev" at bounding box center [1158, 138] width 62 height 32
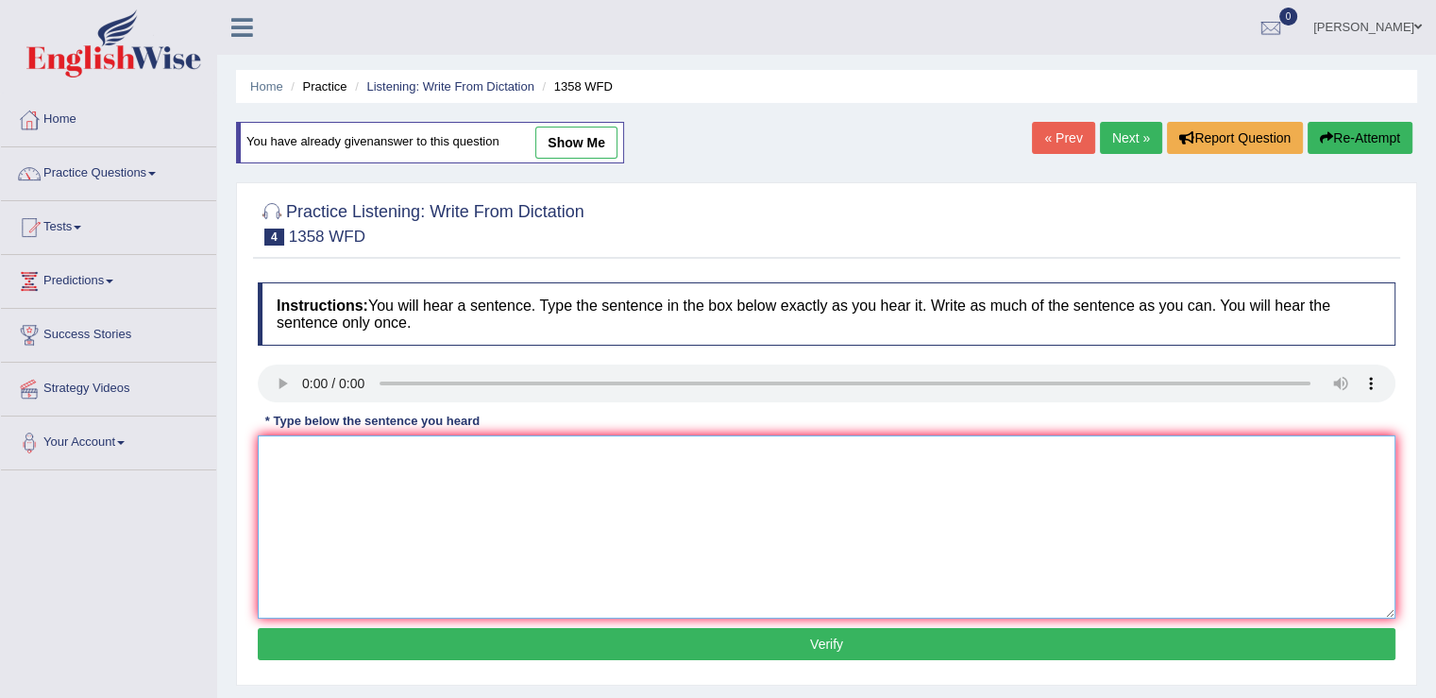
click at [336, 468] on textarea at bounding box center [827, 526] width 1138 height 183
type textarea "communication skills are becoming very important in recent years."
click at [689, 639] on button "Verify" at bounding box center [827, 644] width 1138 height 32
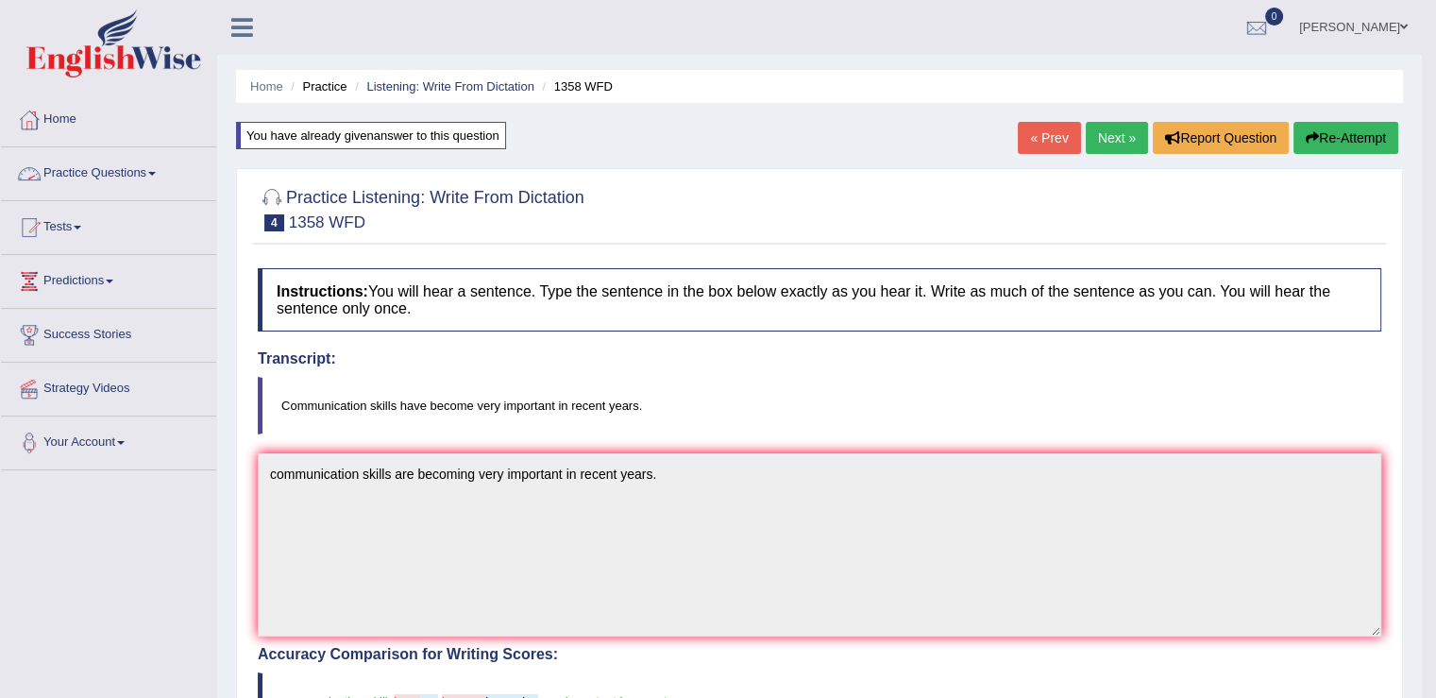
click at [156, 173] on span at bounding box center [152, 174] width 8 height 4
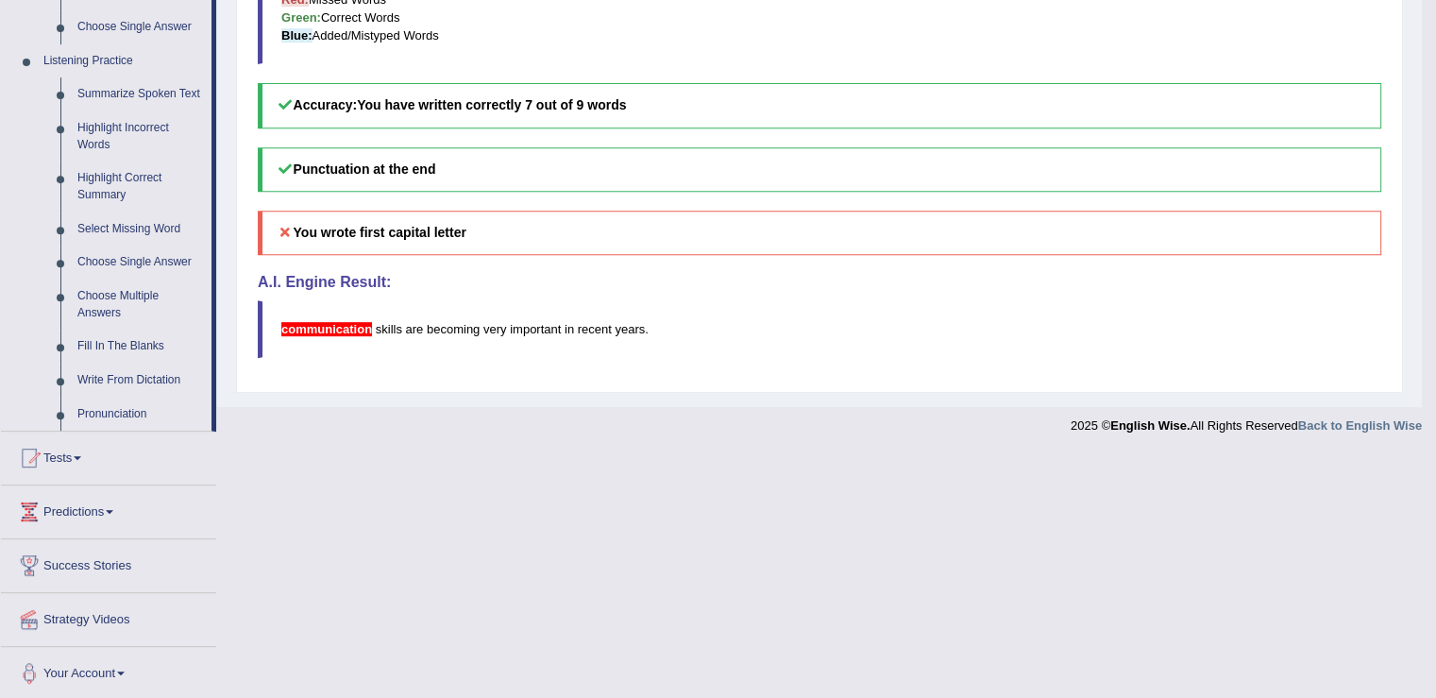
scroll to position [780, 0]
click at [131, 339] on link "Fill In The Blanks" at bounding box center [140, 345] width 143 height 34
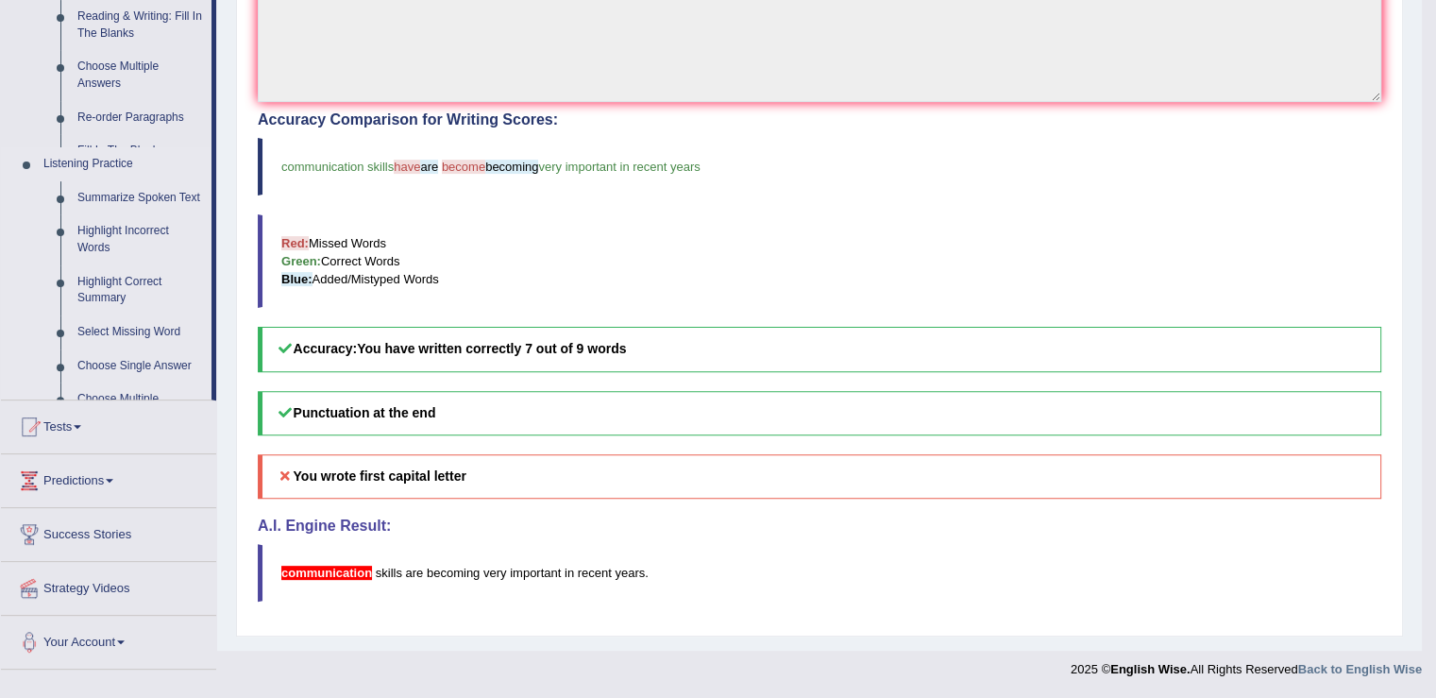
scroll to position [530, 0]
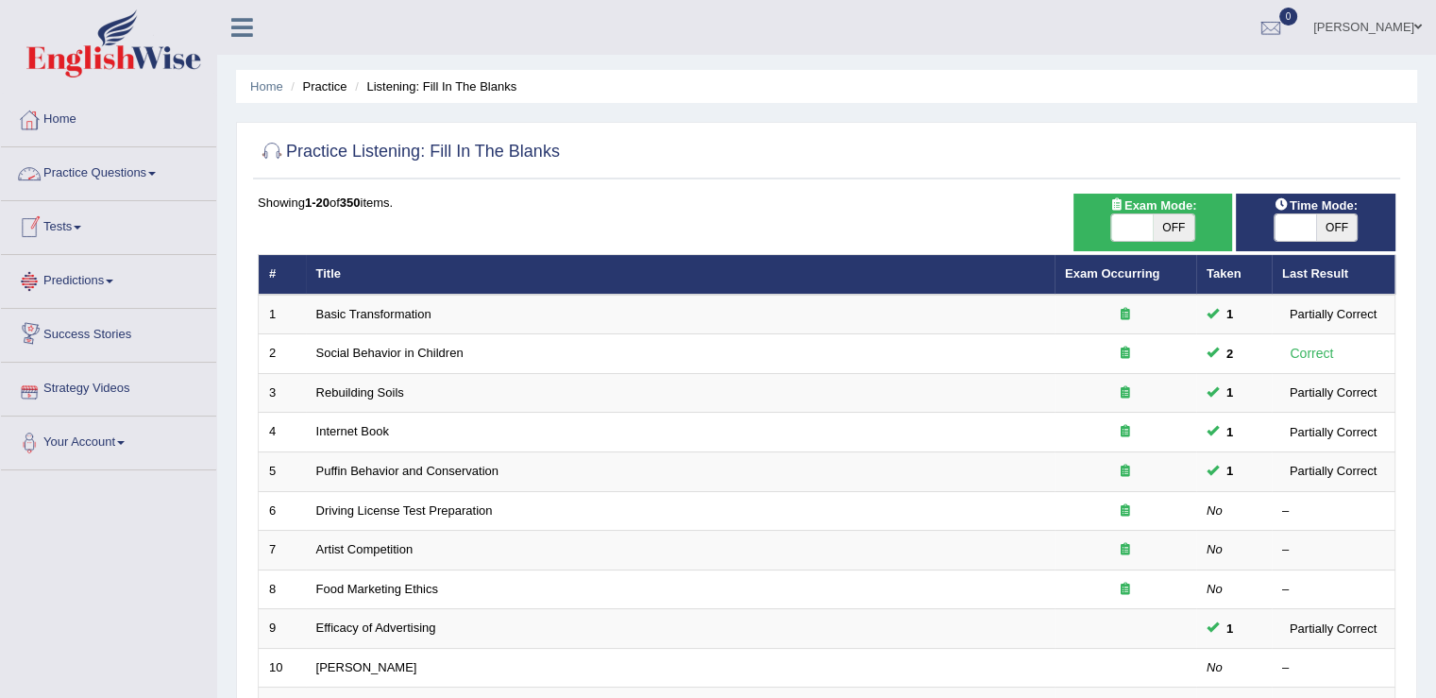
click at [155, 174] on span at bounding box center [152, 174] width 8 height 4
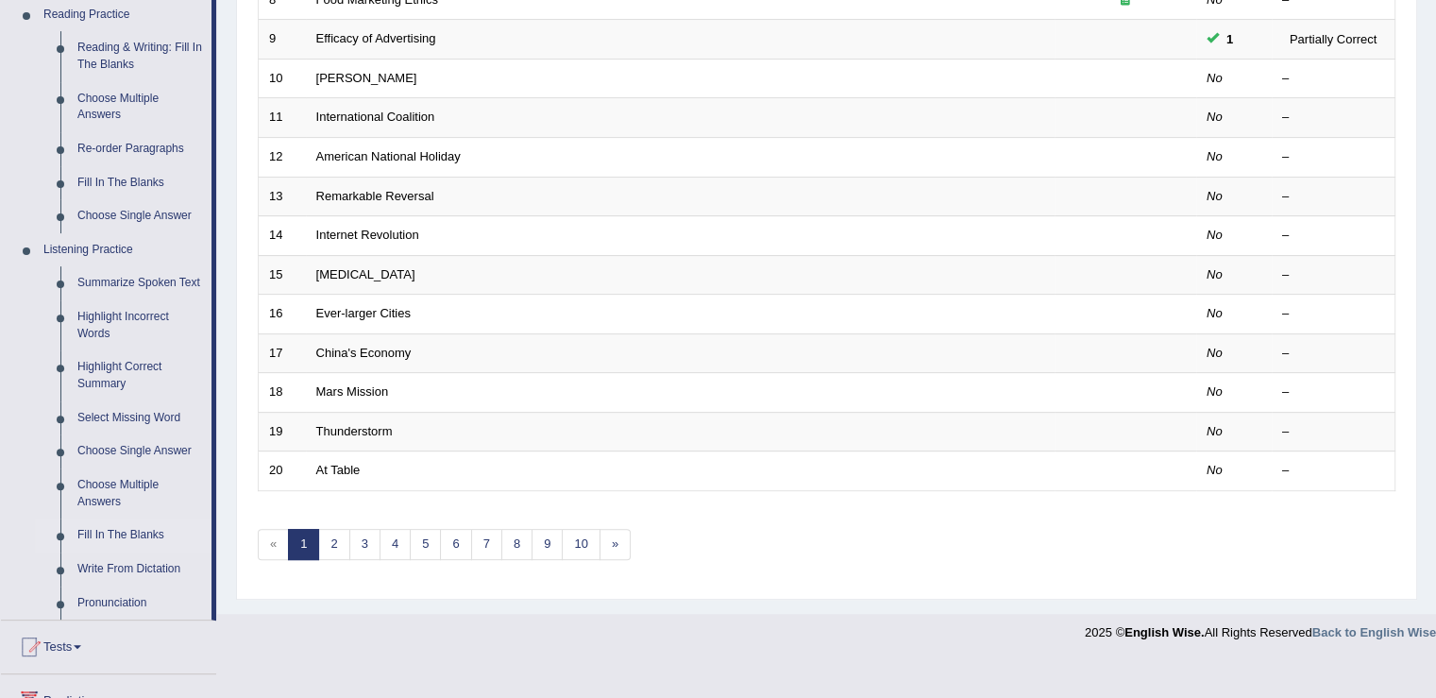
scroll to position [661, 0]
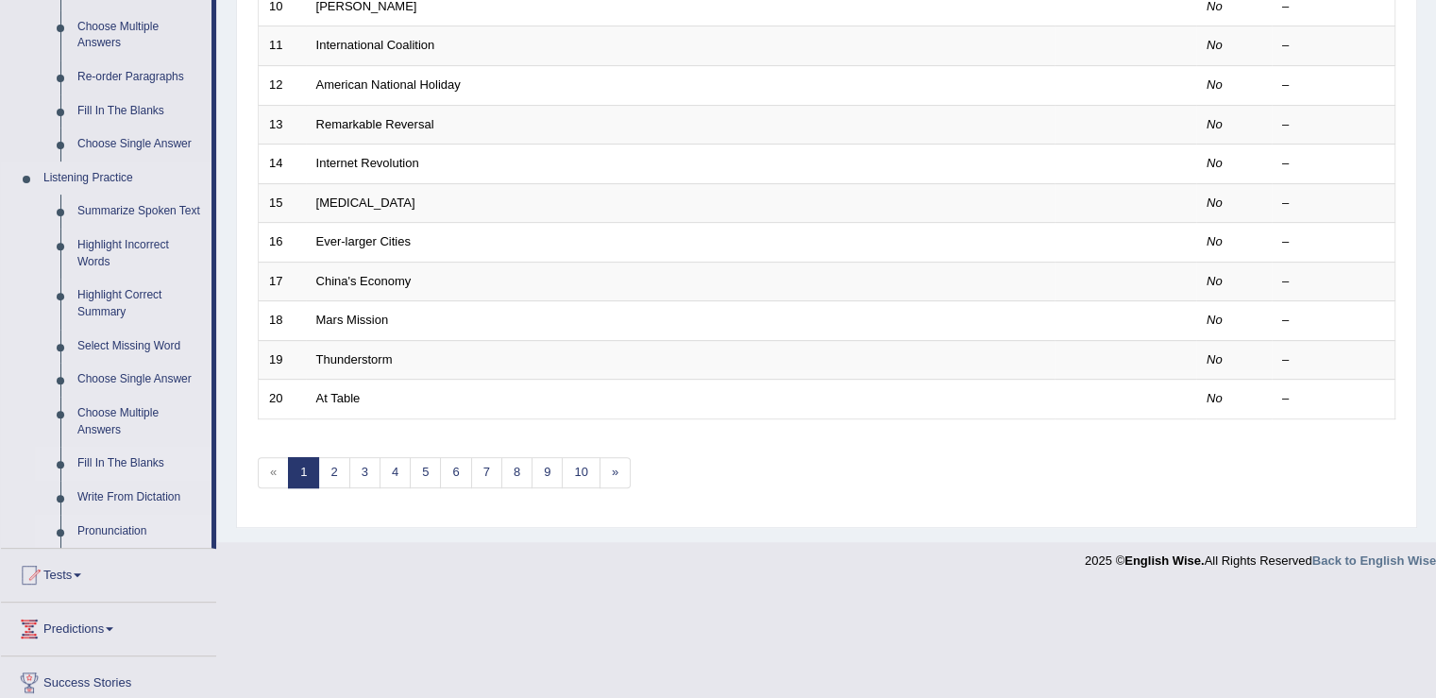
click at [143, 498] on link "Write From Dictation" at bounding box center [140, 498] width 143 height 34
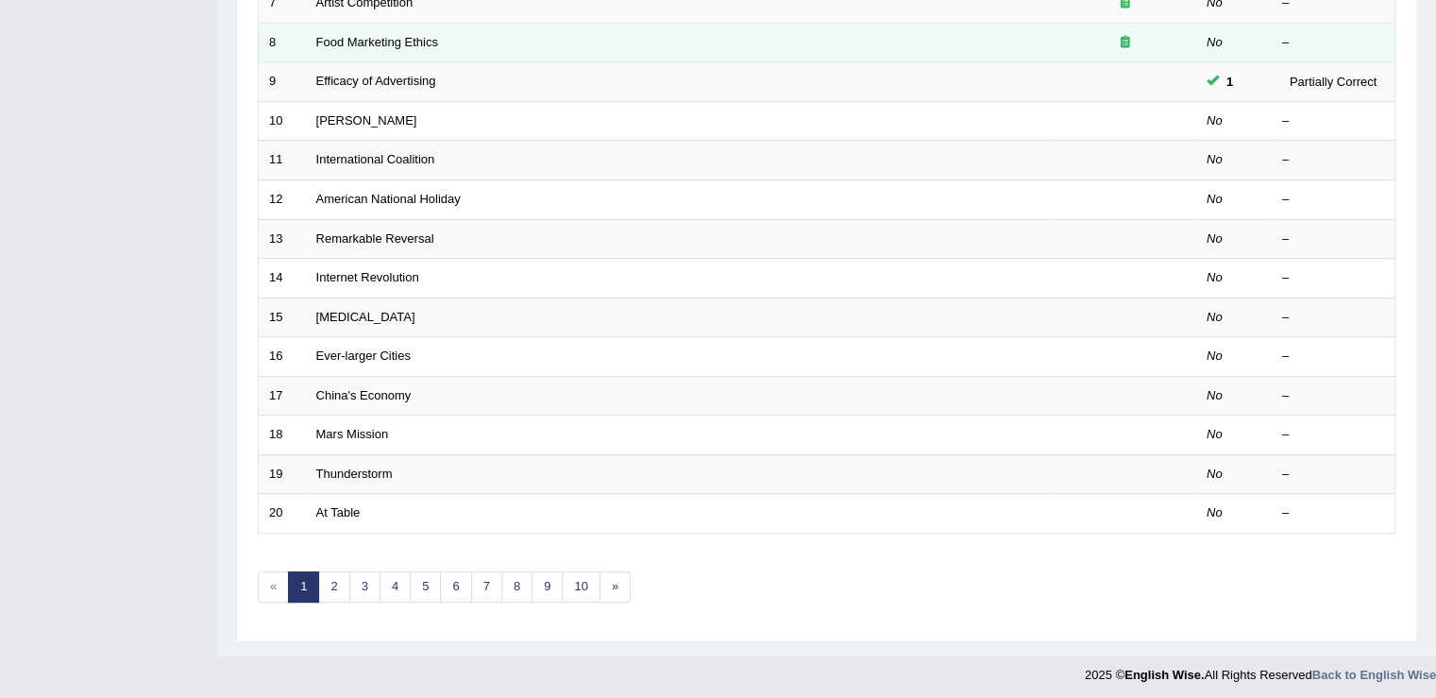
scroll to position [229, 0]
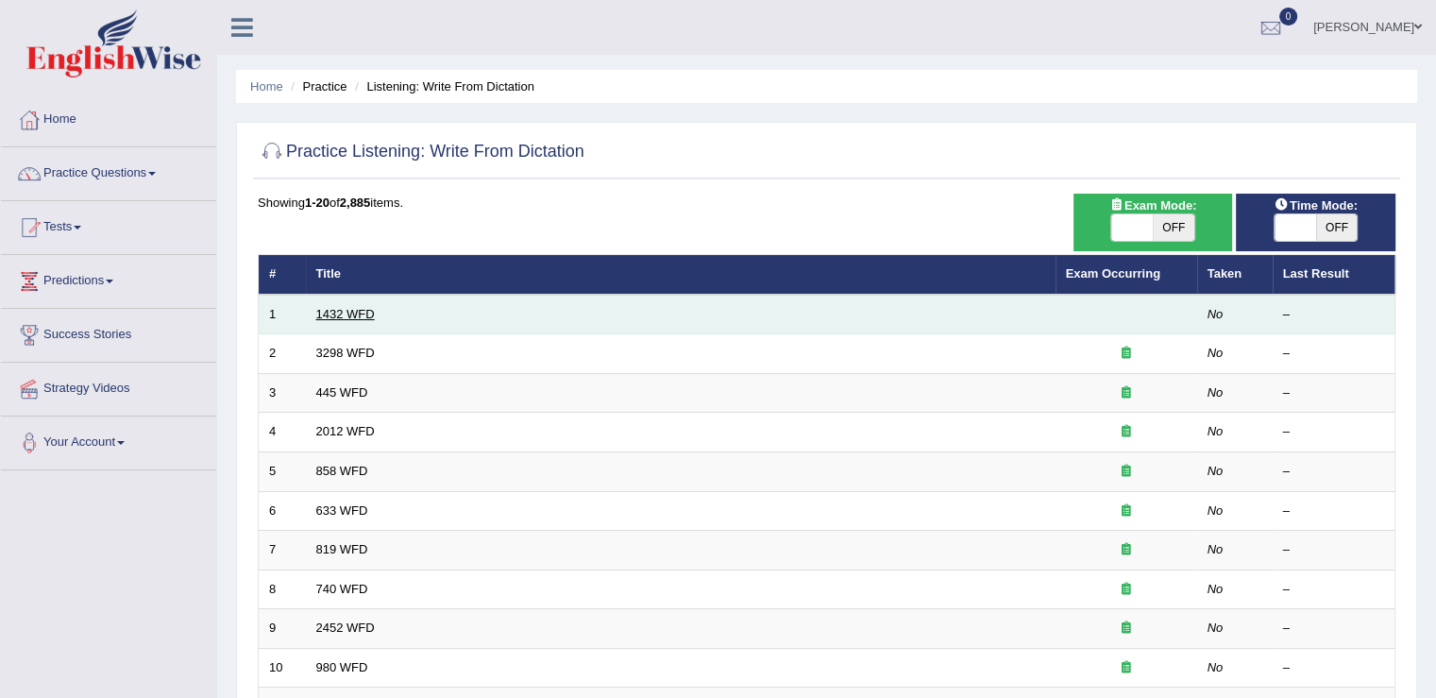
click at [330, 314] on link "1432 WFD" at bounding box center [345, 314] width 59 height 14
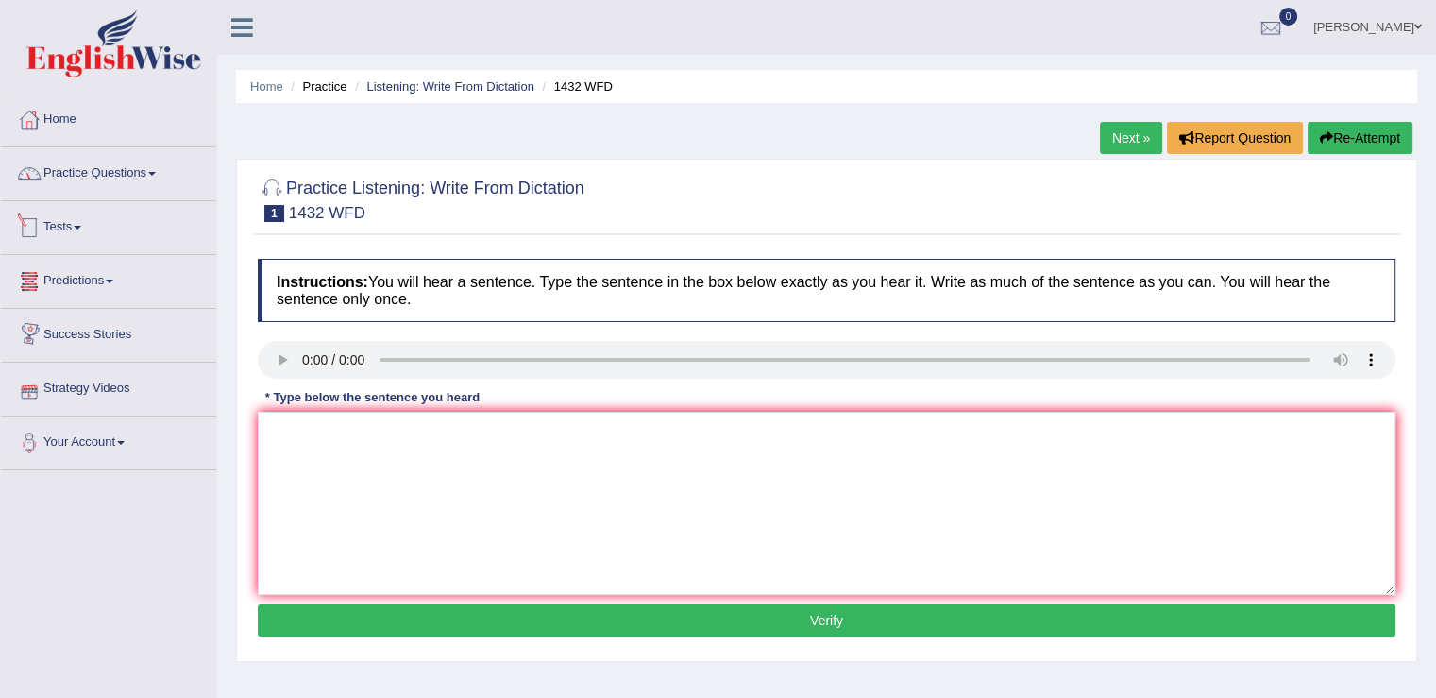
click at [150, 176] on link "Practice Questions" at bounding box center [108, 170] width 215 height 47
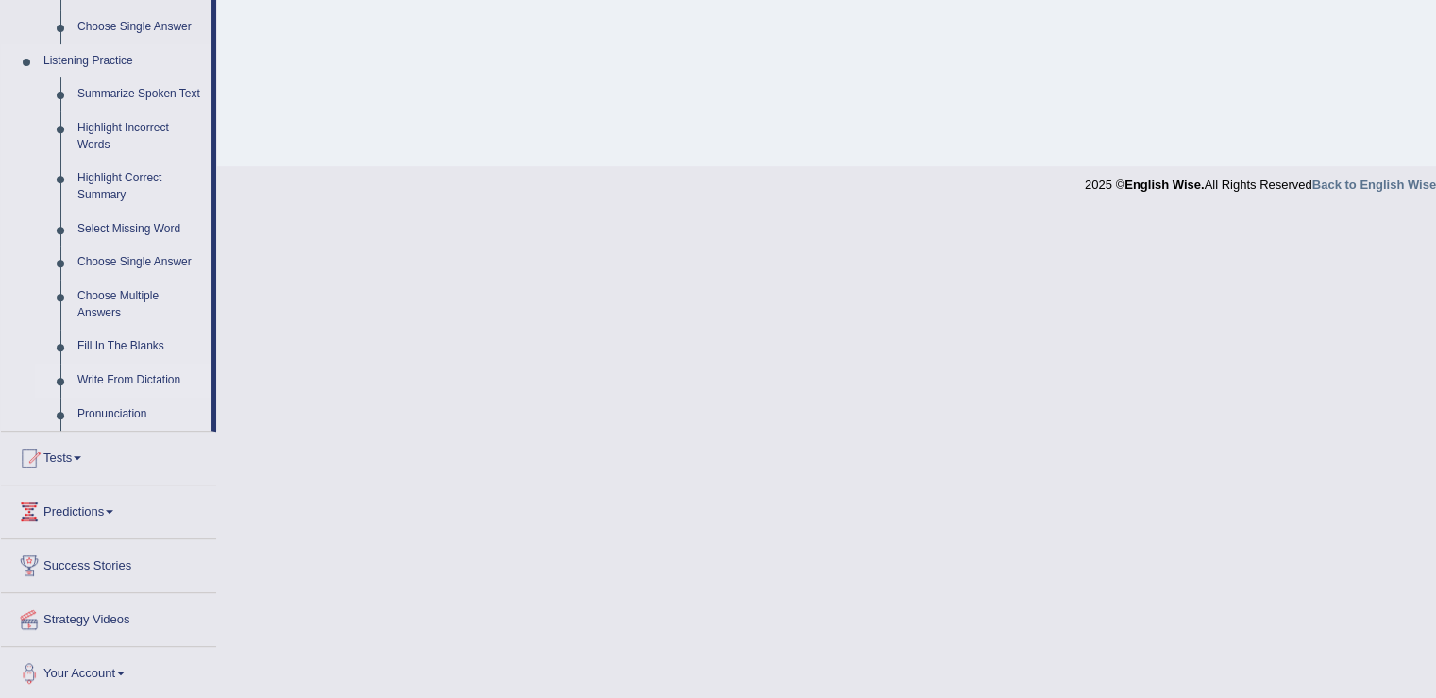
scroll to position [780, 0]
click at [119, 511] on link "Predictions" at bounding box center [108, 506] width 215 height 47
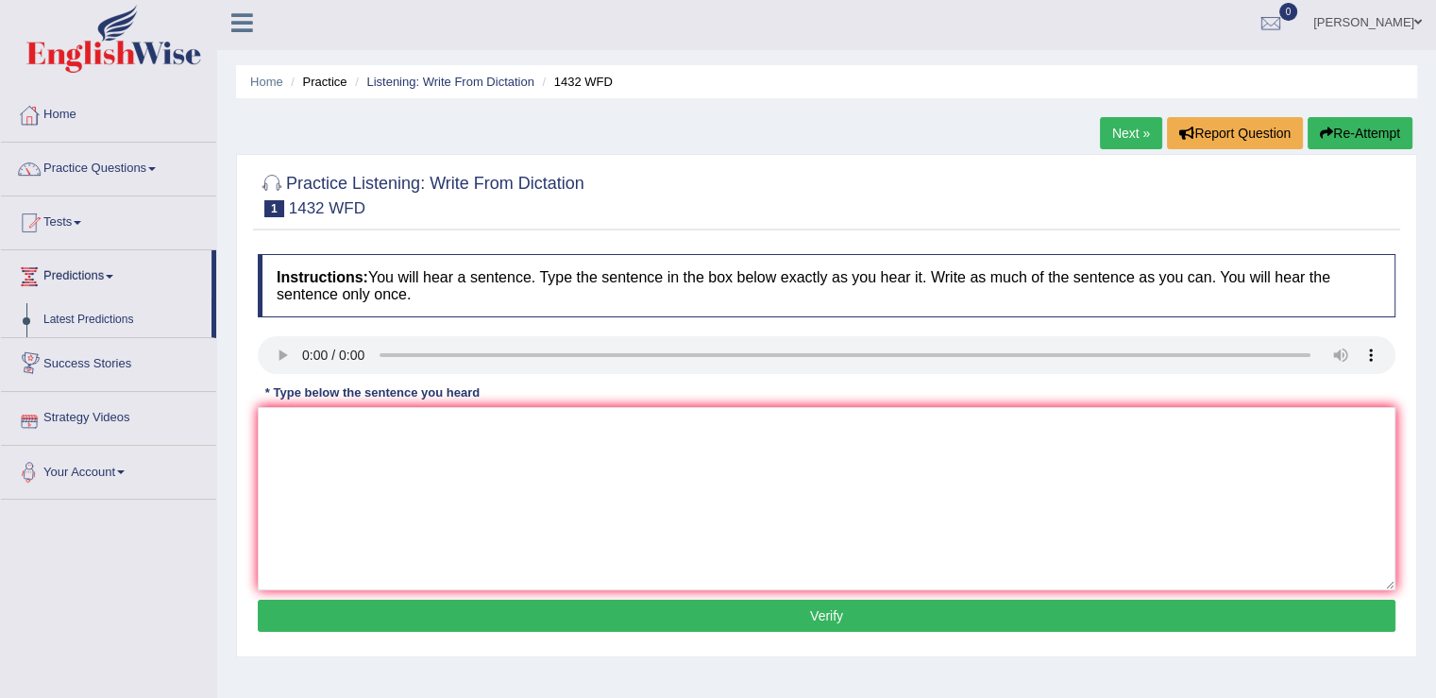
scroll to position [0, 0]
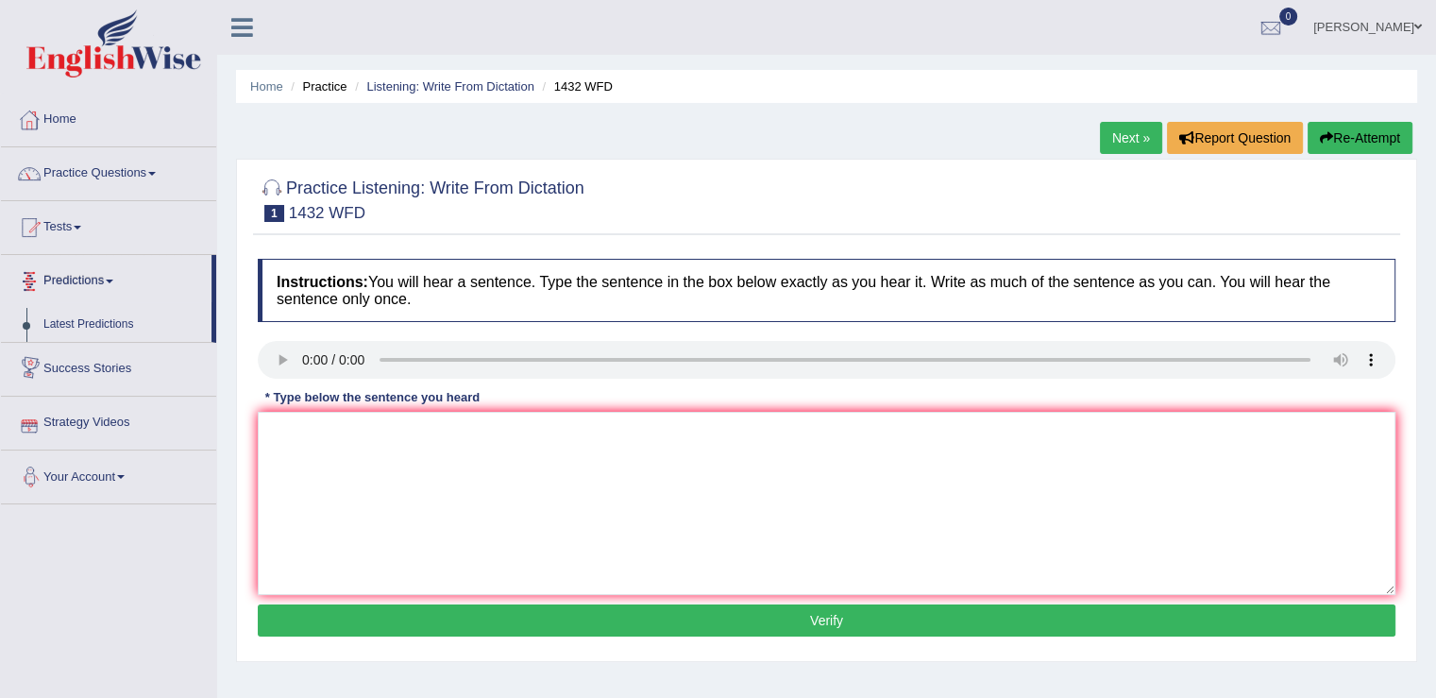
click at [113, 280] on span at bounding box center [110, 282] width 8 height 4
click at [92, 323] on link "Latest Predictions" at bounding box center [123, 325] width 177 height 34
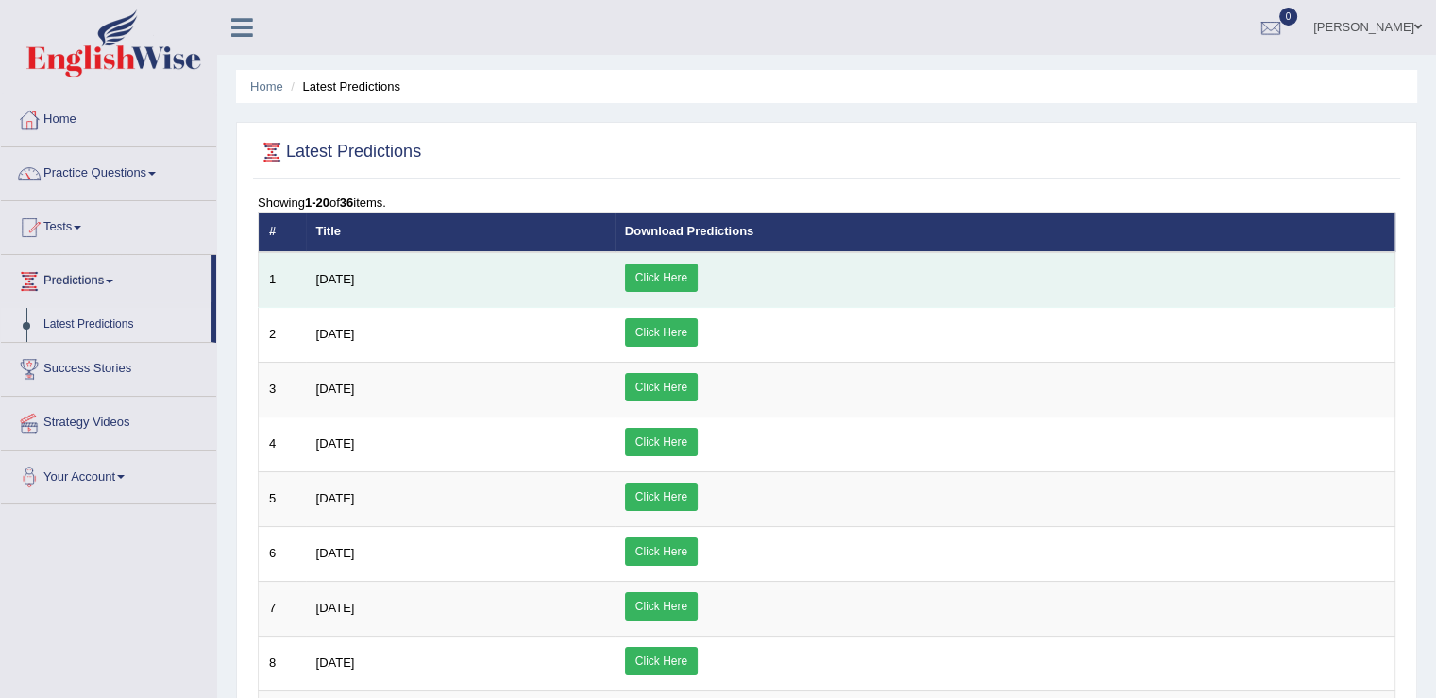
click at [698, 277] on link "Click Here" at bounding box center [661, 277] width 73 height 28
